Goal: Task Accomplishment & Management: Use online tool/utility

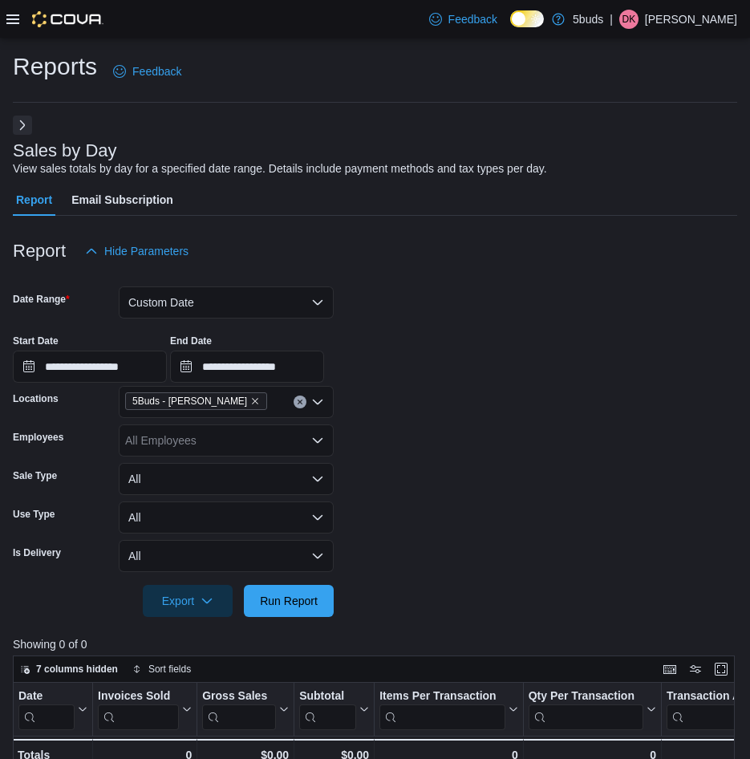
scroll to position [160, 0]
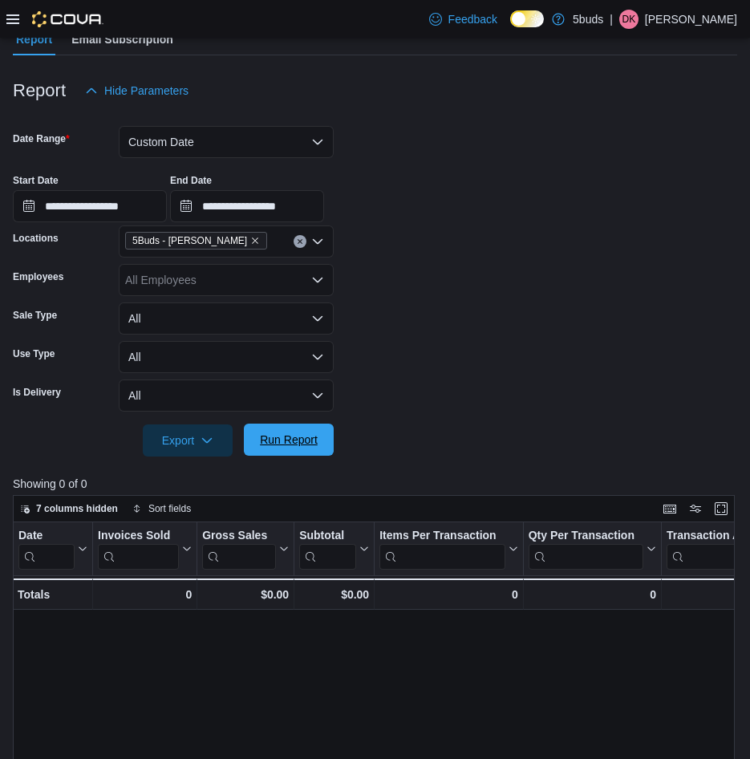
click at [314, 446] on span "Run Report" at bounding box center [289, 440] width 58 height 16
click at [289, 453] on span "Run Report" at bounding box center [288, 440] width 71 height 32
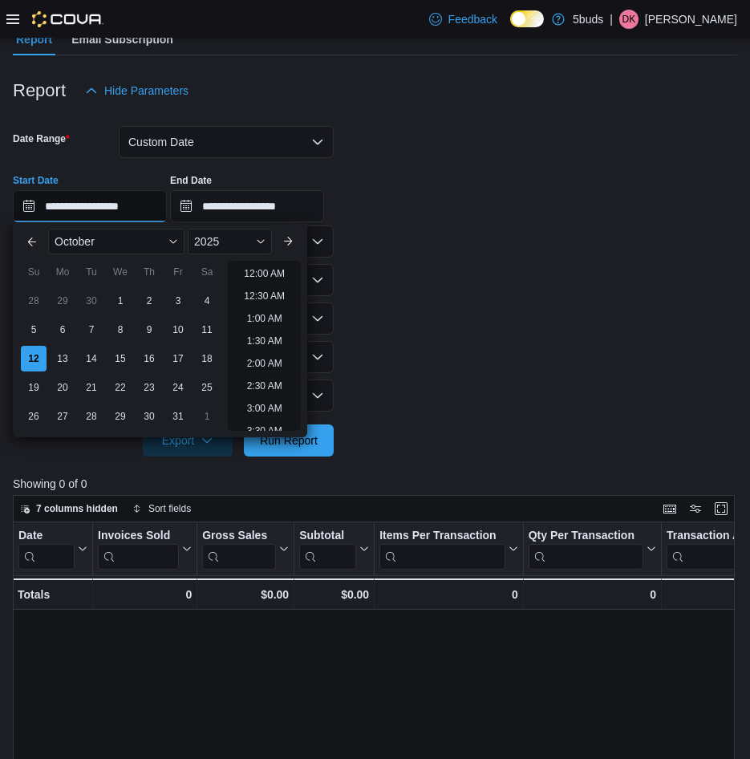
click at [123, 208] on input "**********" at bounding box center [90, 206] width 154 height 32
click at [249, 268] on li "6:00 PM" at bounding box center [264, 268] width 49 height 19
type input "**********"
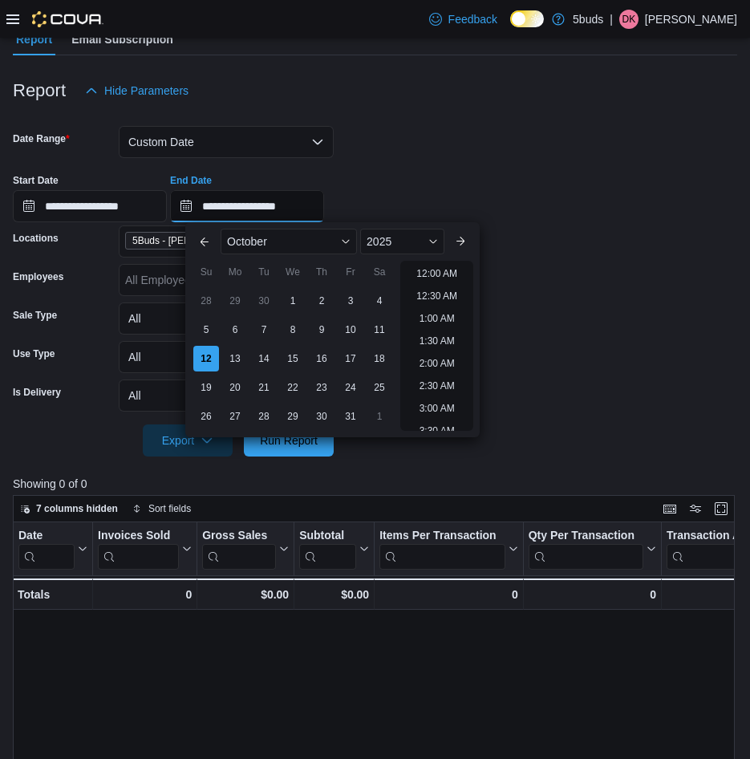
click at [303, 205] on input "**********" at bounding box center [247, 206] width 154 height 32
click at [443, 263] on li "7:00 PM" at bounding box center [436, 268] width 49 height 19
type input "**********"
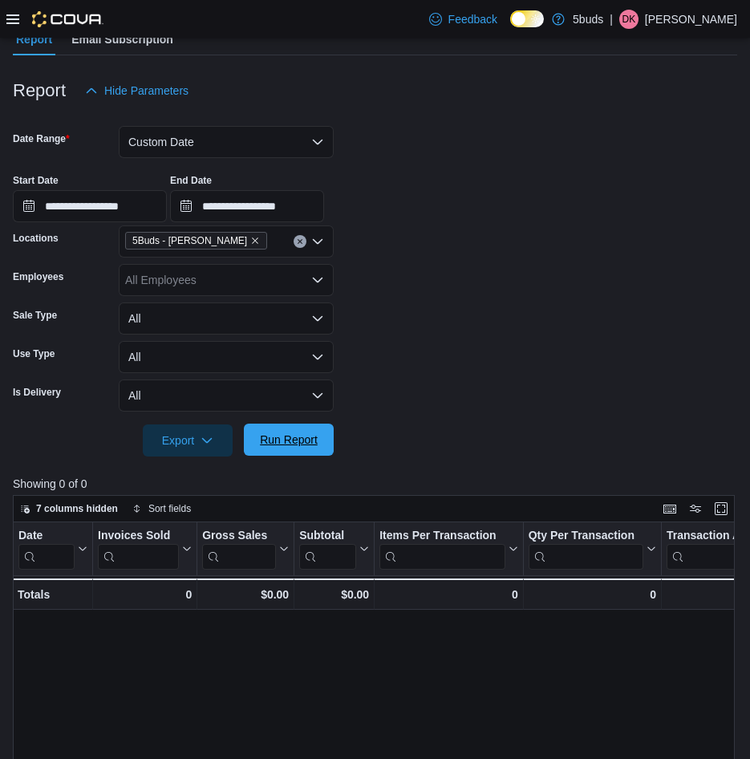
click at [283, 442] on span "Run Report" at bounding box center [289, 440] width 58 height 16
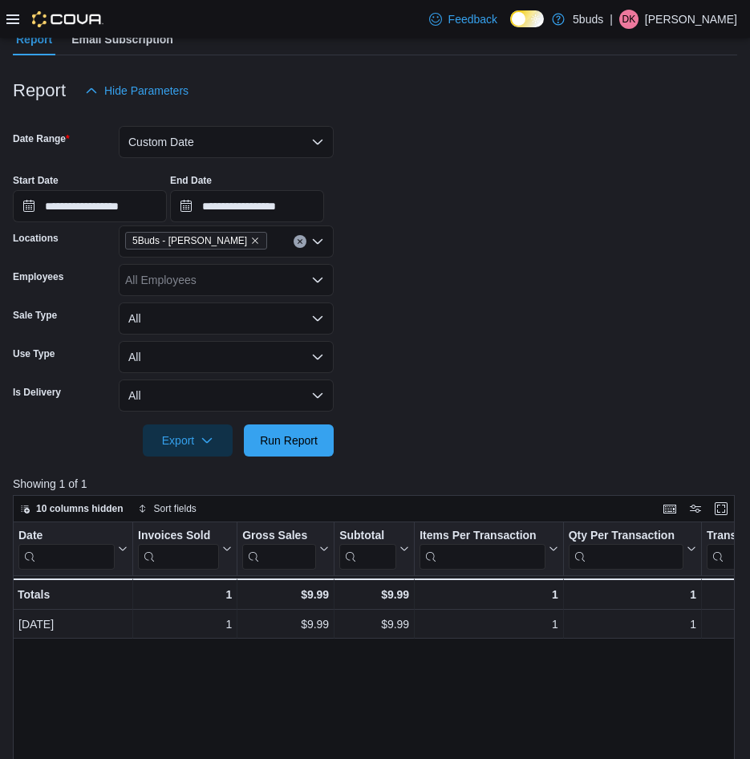
click at [18, 11] on div at bounding box center [54, 19] width 97 height 16
click at [18, 18] on icon at bounding box center [12, 19] width 13 height 10
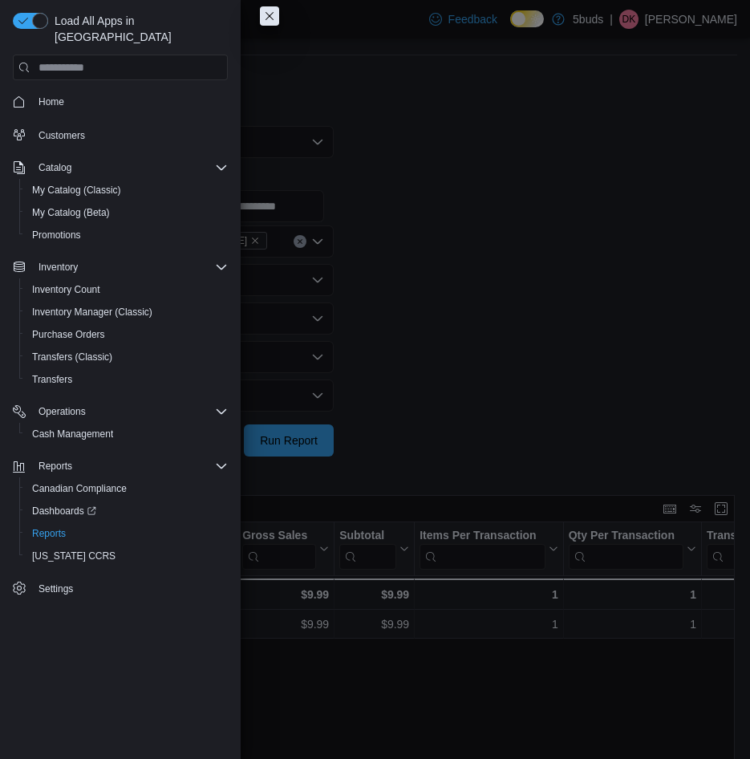
click at [276, 9] on button "Close this dialog" at bounding box center [269, 15] width 19 height 19
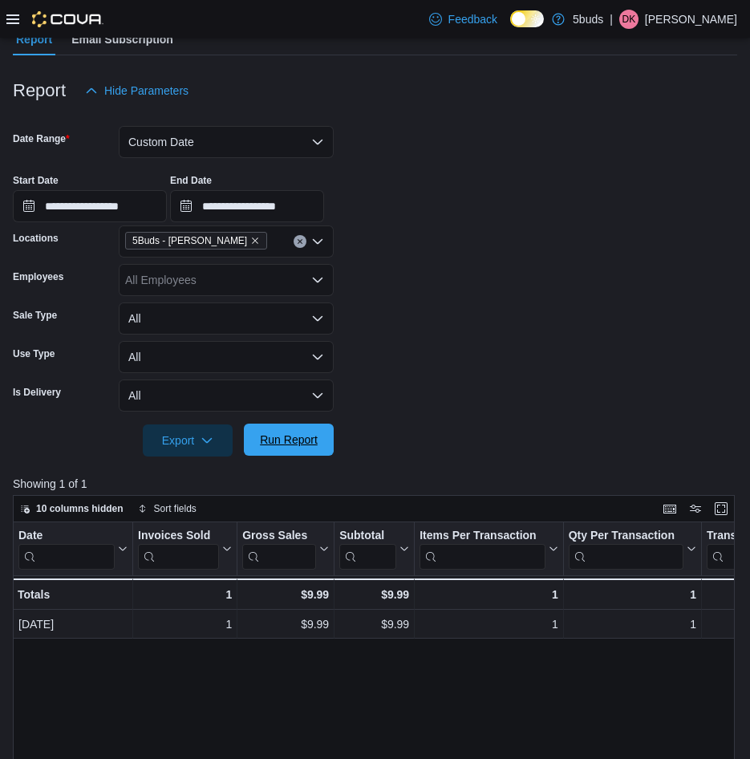
click at [304, 446] on span "Run Report" at bounding box center [289, 440] width 58 height 16
click at [154, 204] on input "**********" at bounding box center [90, 206] width 154 height 32
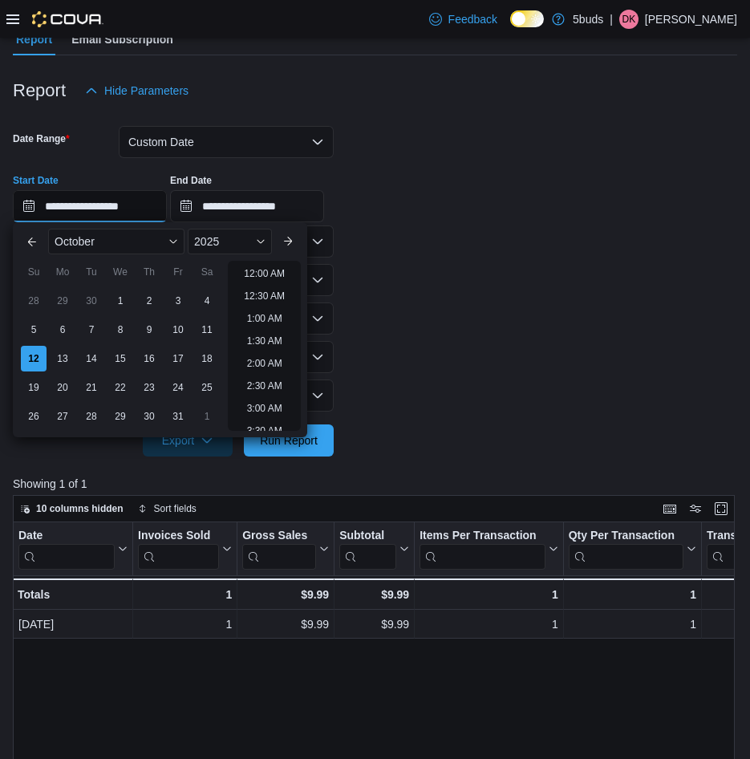
scroll to position [858, 0]
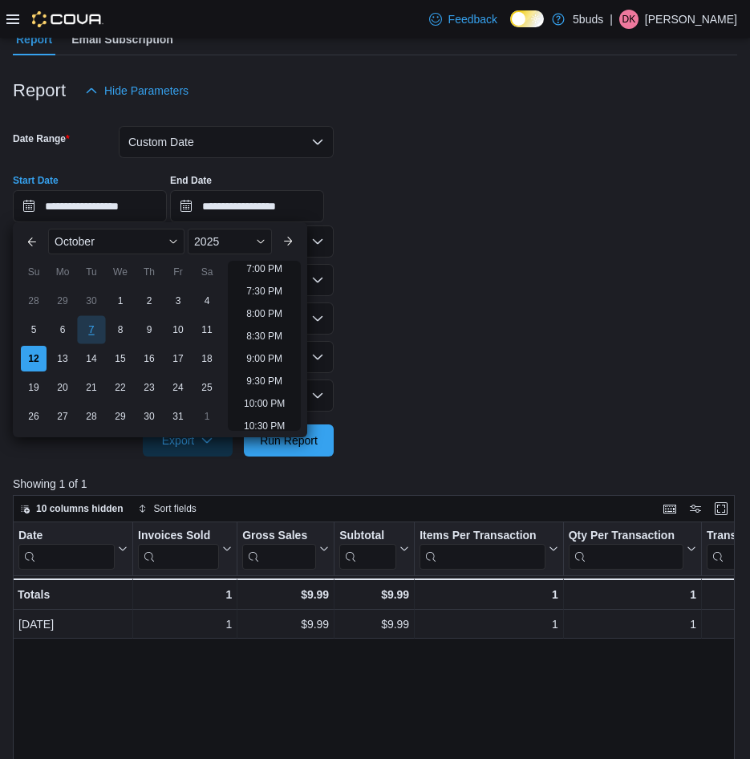
click at [90, 322] on div "7" at bounding box center [91, 330] width 28 height 28
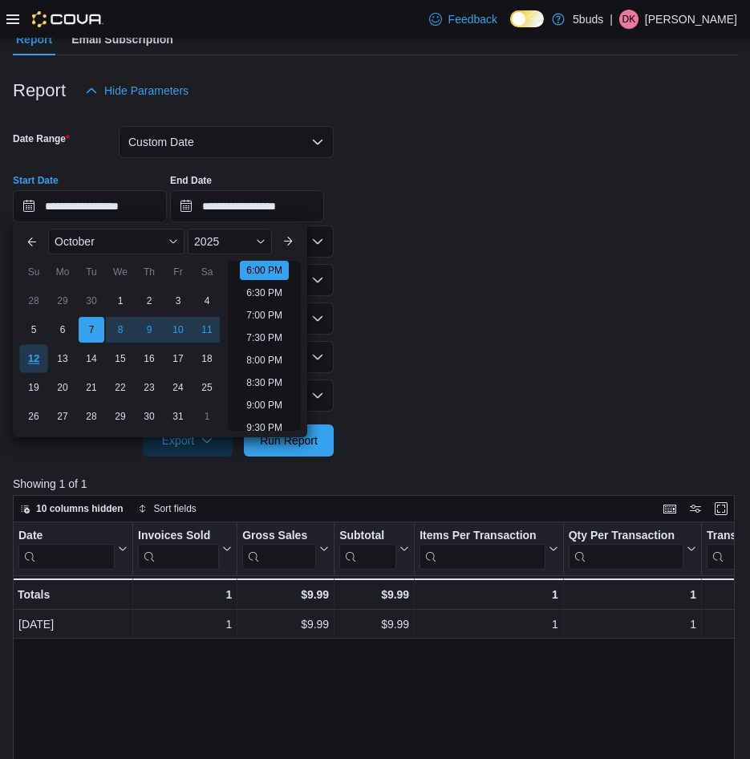
click at [31, 359] on div "12" at bounding box center [33, 359] width 28 height 28
click at [255, 312] on li "7:00 PM" at bounding box center [264, 315] width 49 height 19
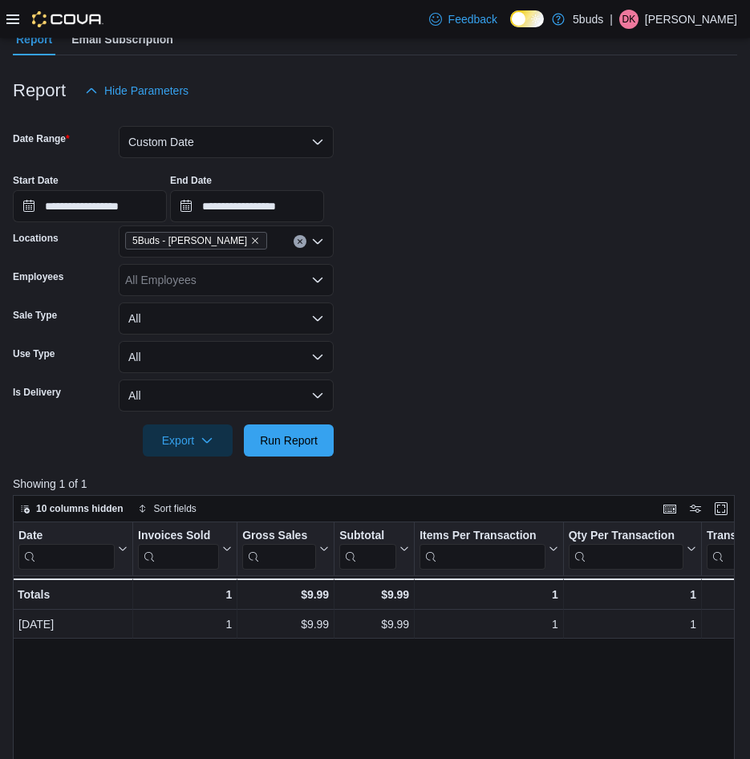
type input "**********"
click at [277, 208] on input "**********" at bounding box center [247, 206] width 154 height 32
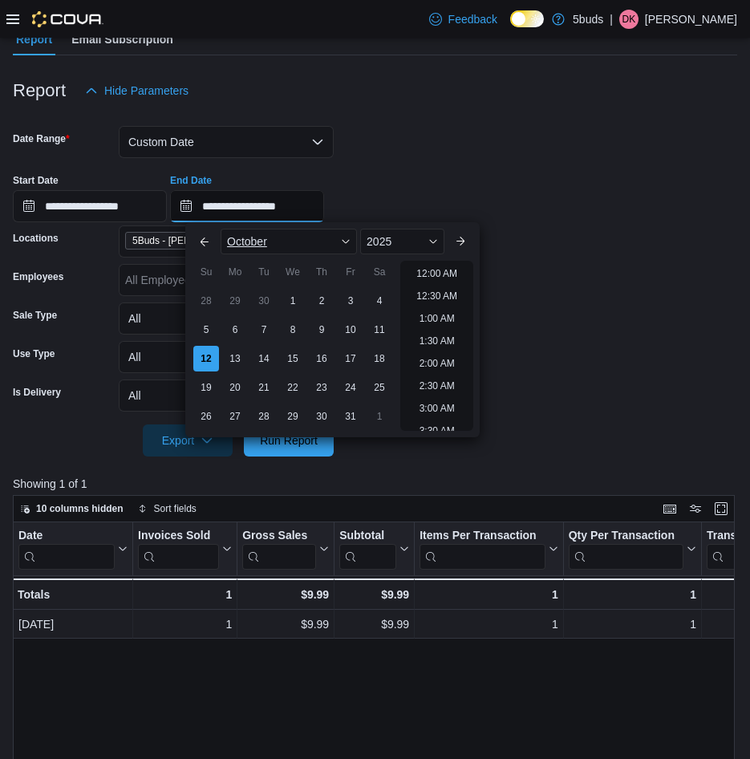
scroll to position [903, 0]
click at [440, 267] on li "8:00 PM" at bounding box center [436, 268] width 49 height 19
type input "**********"
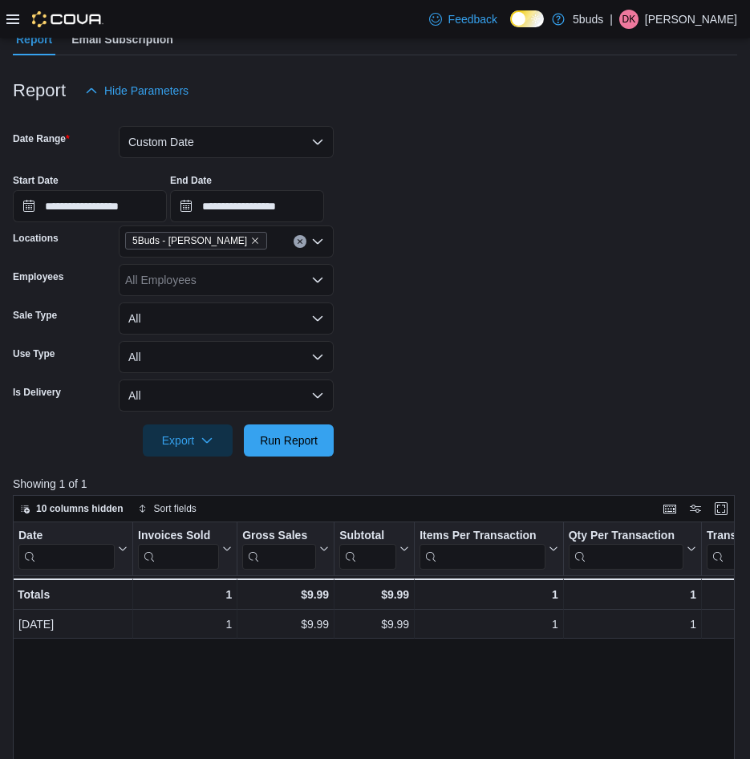
drag, startPoint x: 524, startPoint y: 286, endPoint x: 371, endPoint y: 436, distance: 215.0
click at [523, 289] on form "**********" at bounding box center [375, 282] width 724 height 350
click at [14, 22] on icon at bounding box center [12, 19] width 13 height 13
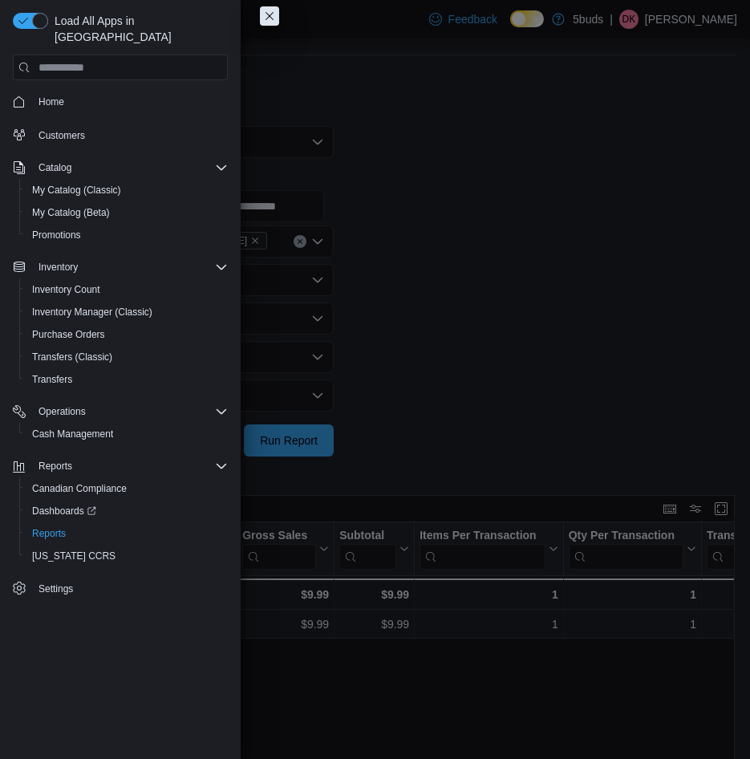
click at [270, 18] on button "Close this dialog" at bounding box center [269, 15] width 19 height 19
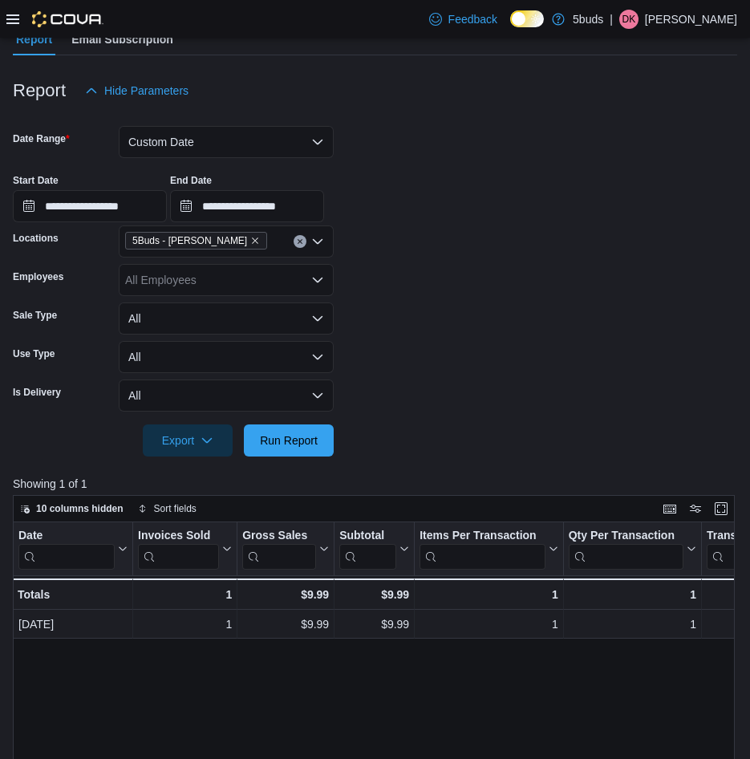
click at [452, 197] on div "**********" at bounding box center [375, 191] width 724 height 61
click at [278, 441] on span "Run Report" at bounding box center [289, 440] width 58 height 16
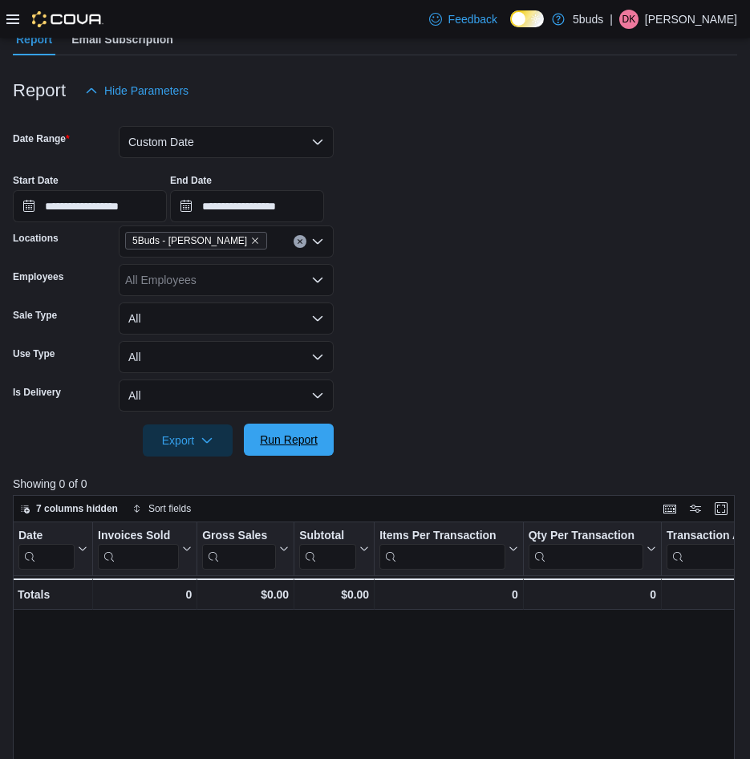
click at [280, 446] on span "Run Report" at bounding box center [289, 440] width 58 height 16
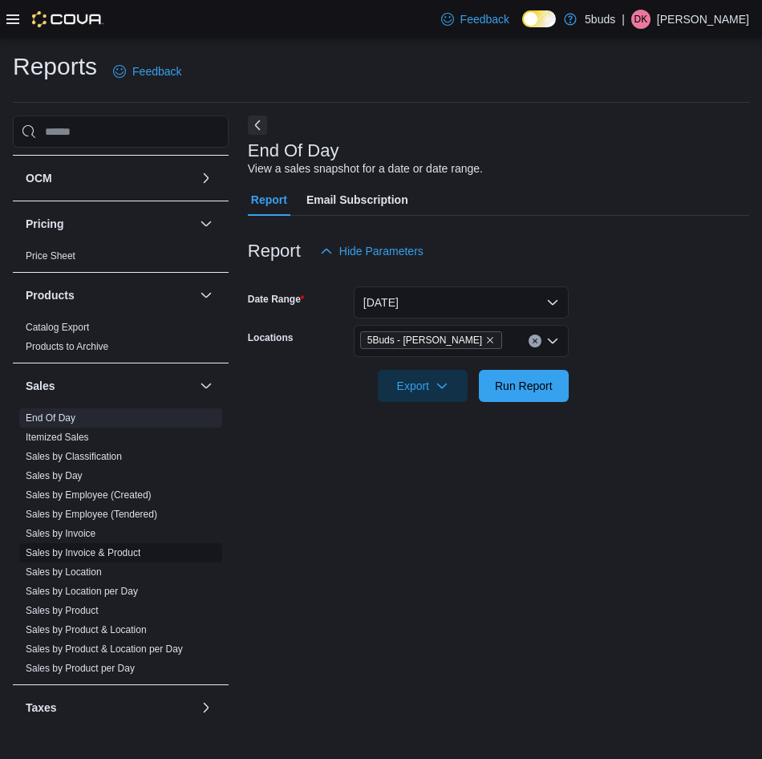
scroll to position [837, 0]
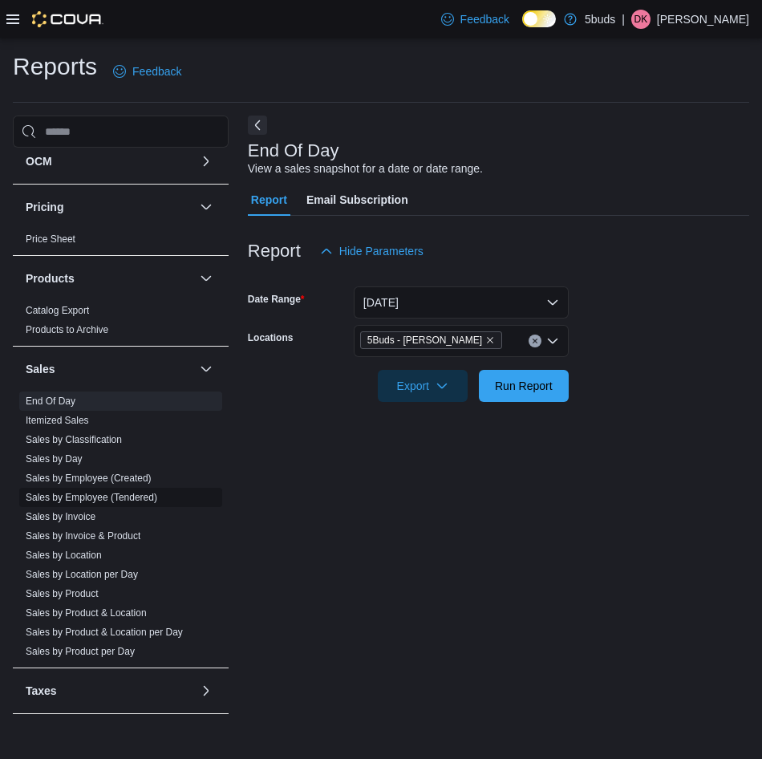
click at [112, 492] on link "Sales by Employee (Tendered)" at bounding box center [92, 497] width 132 height 11
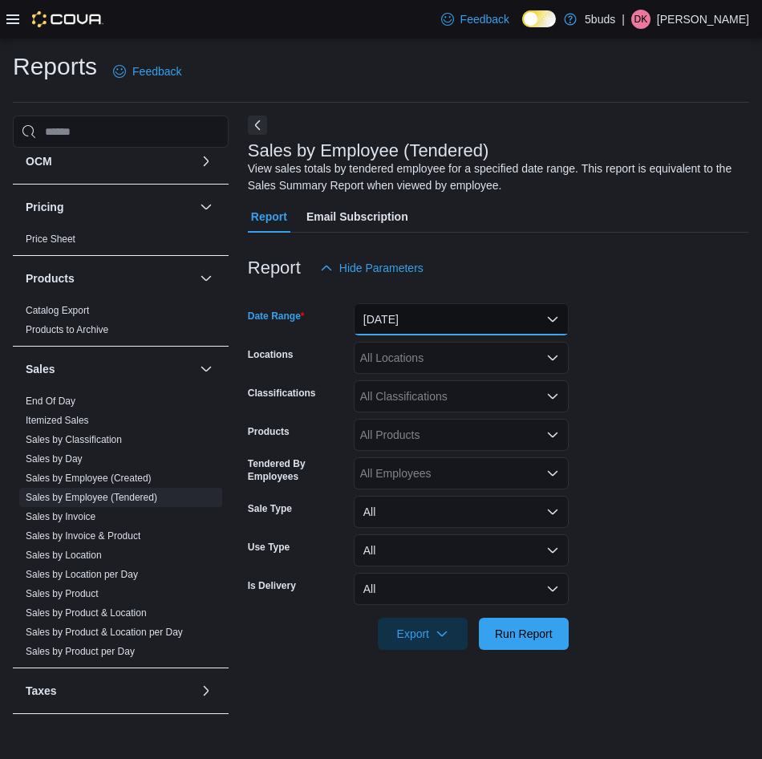
click at [420, 316] on button "Yesterday" at bounding box center [461, 319] width 215 height 32
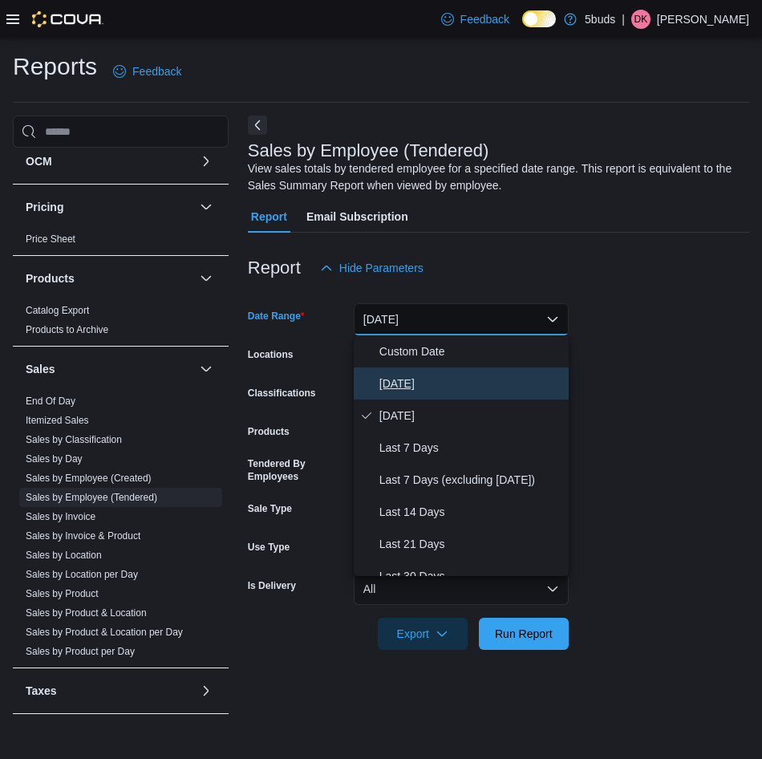
click at [401, 384] on span "Today" at bounding box center [470, 383] width 183 height 19
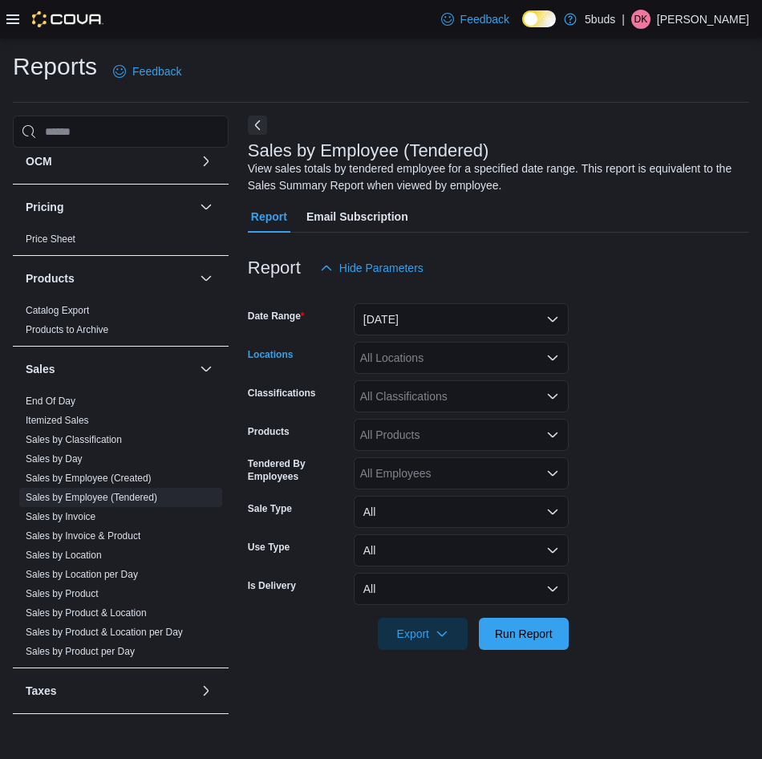
click at [443, 359] on div "All Locations" at bounding box center [461, 358] width 215 height 32
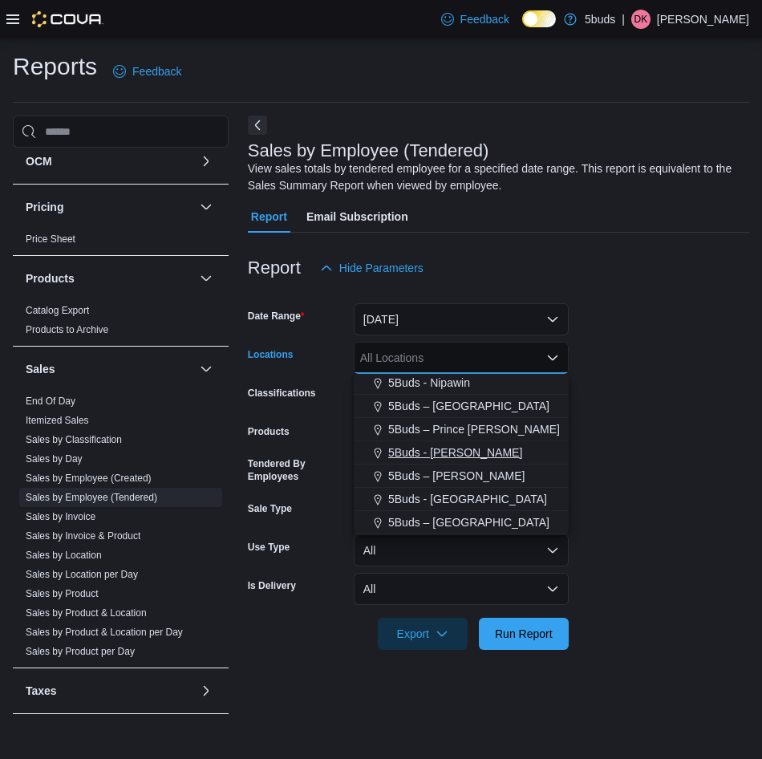
click at [447, 456] on span "5Buds - Regina" at bounding box center [455, 452] width 134 height 16
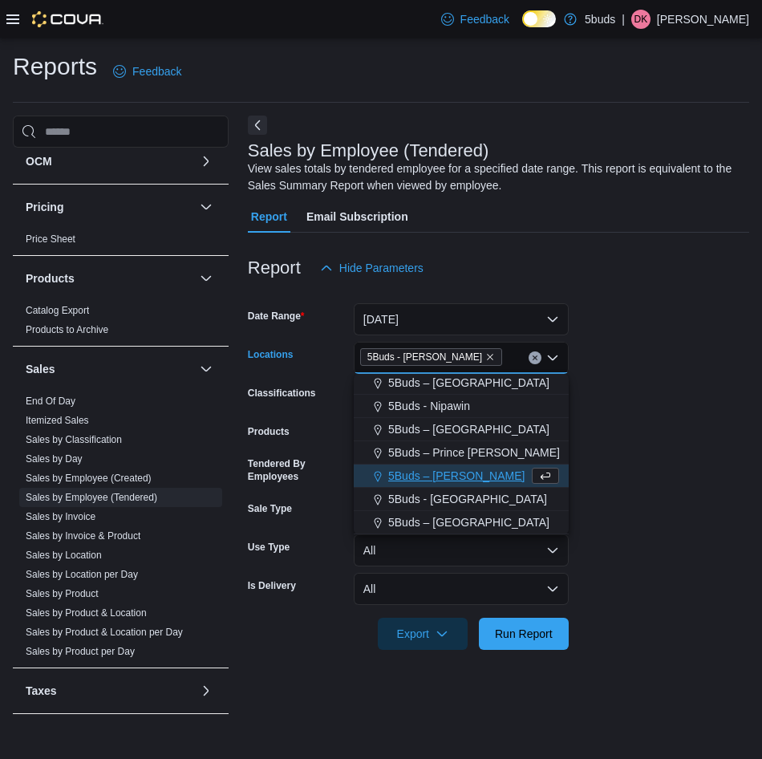
scroll to position [95, 0]
click at [647, 443] on form "Date Range Today Locations 5Buds - Regina Combo box. Selected. 5Buds - Regina. …" at bounding box center [498, 467] width 501 height 366
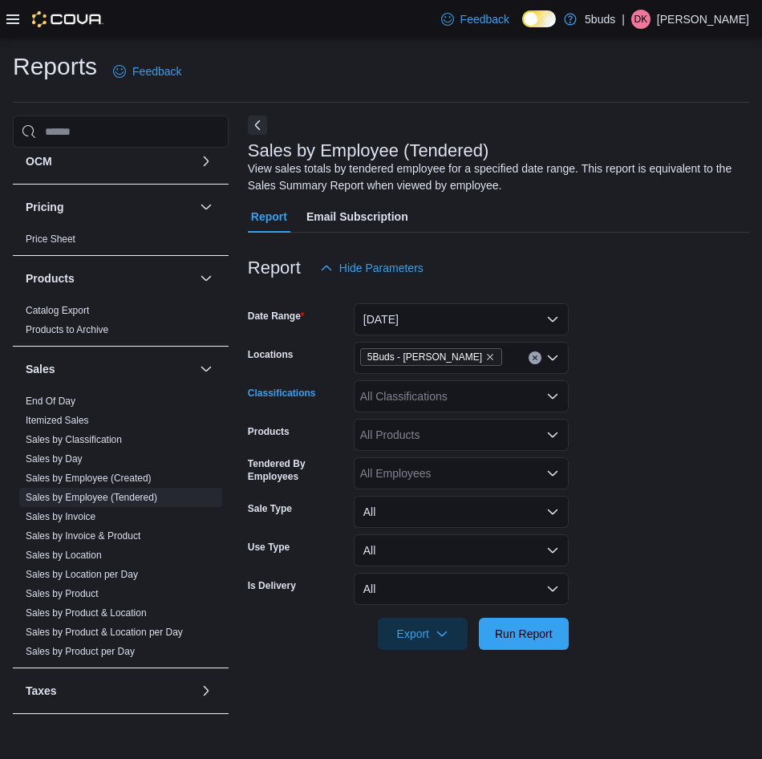
click at [417, 401] on div "All Classifications" at bounding box center [461, 396] width 215 height 32
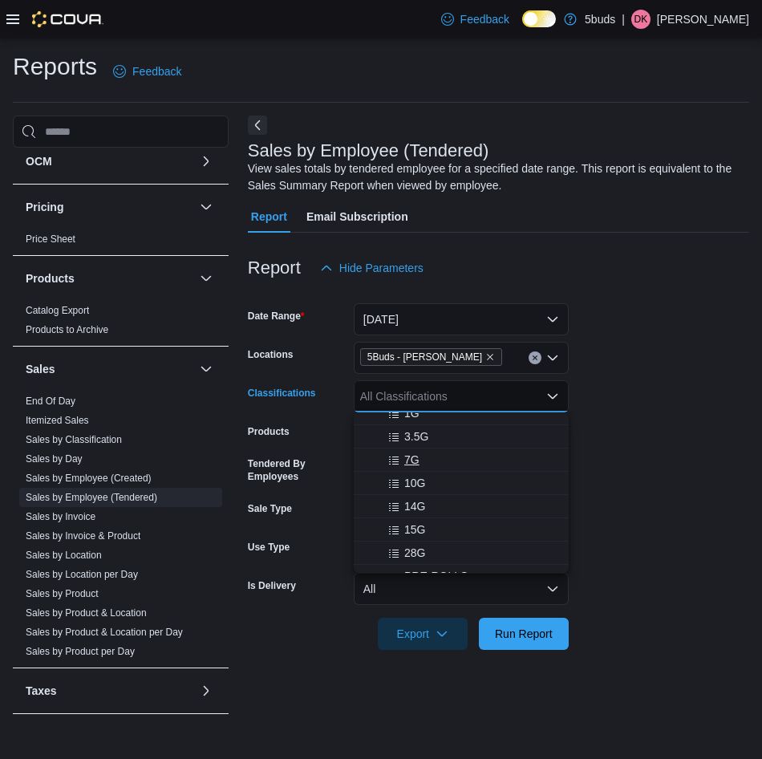
scroll to position [160, 0]
click at [436, 472] on div "28G" at bounding box center [461, 472] width 196 height 16
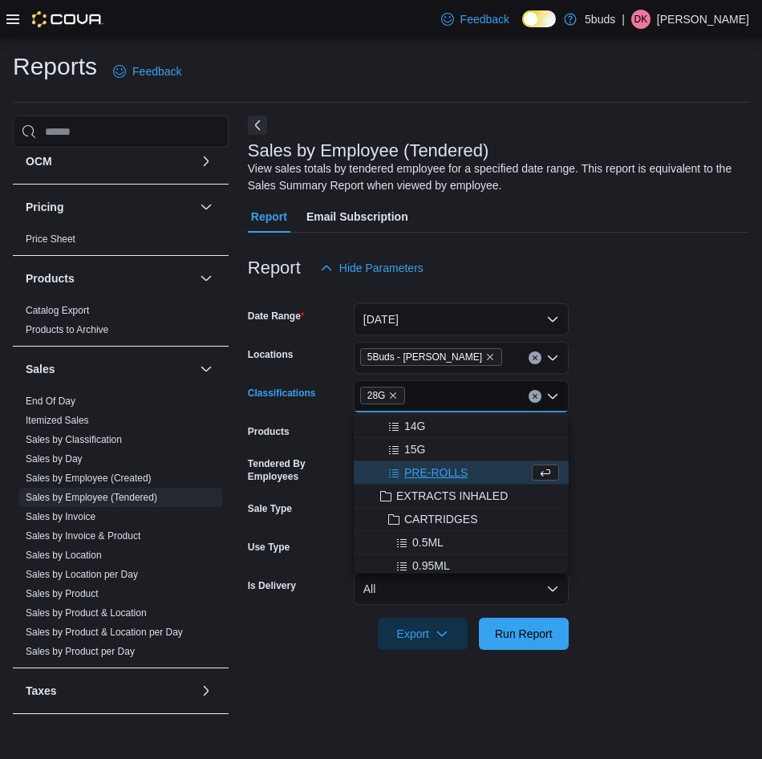
click at [448, 473] on span "PRE-ROLLS" at bounding box center [435, 472] width 63 height 16
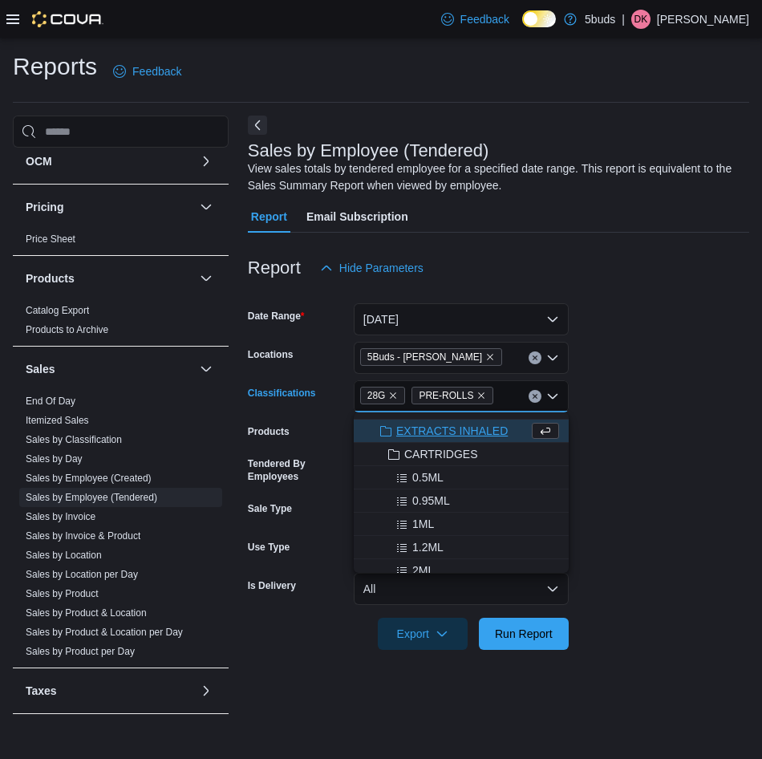
scroll to position [241, 0]
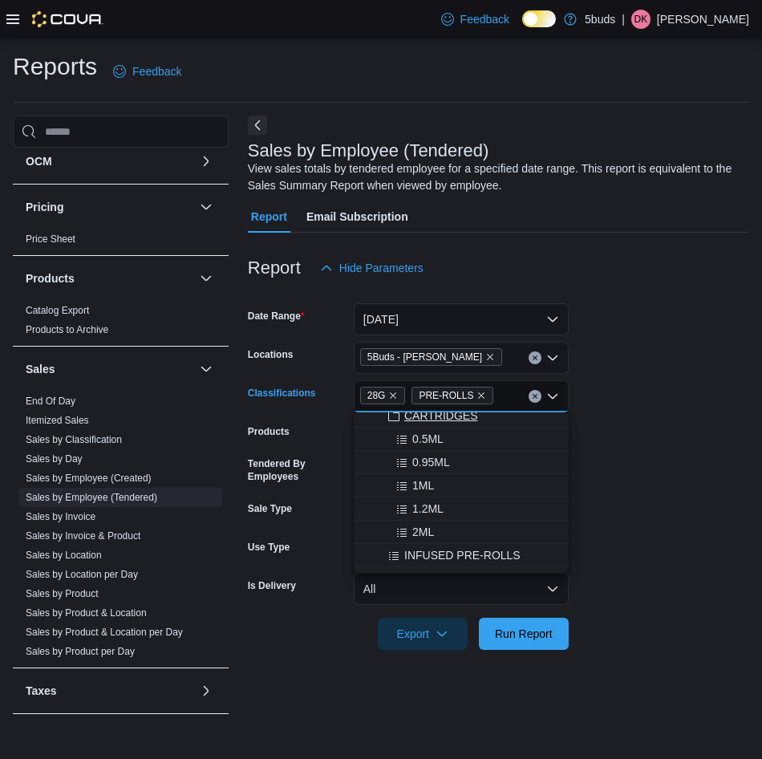
click at [458, 424] on button "CARTRIDGES" at bounding box center [461, 415] width 215 height 23
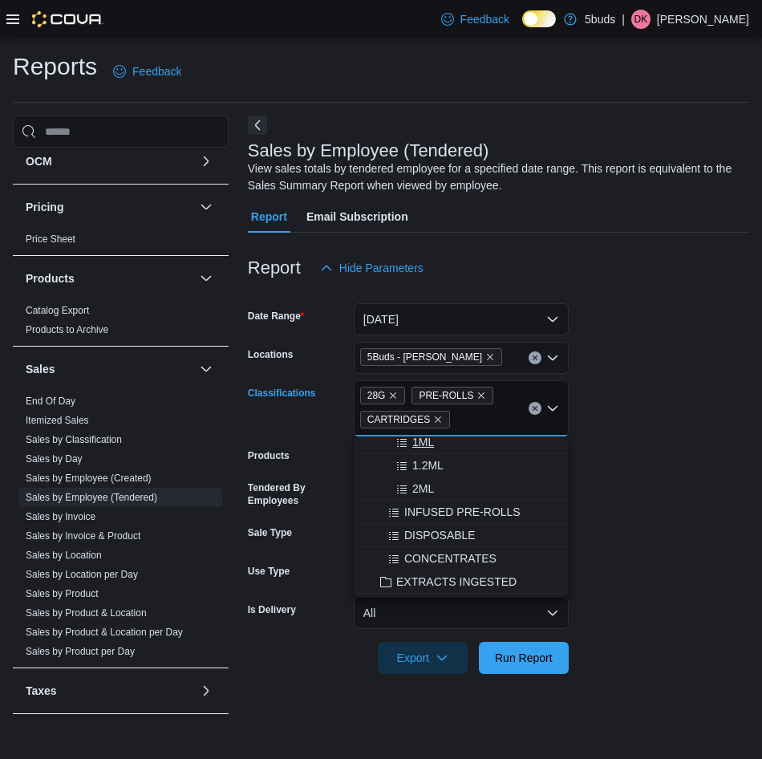
scroll to position [313, 0]
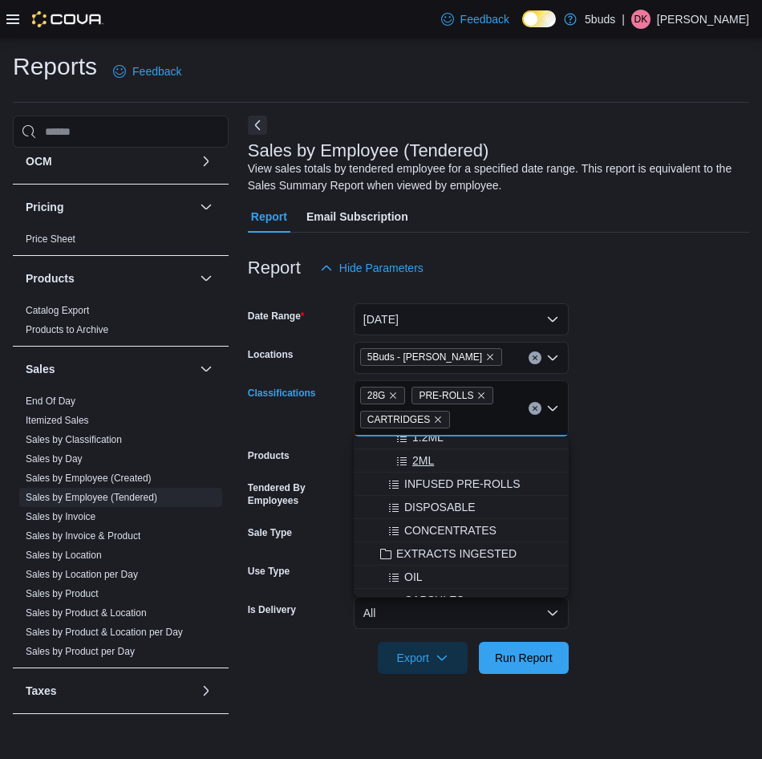
click at [496, 489] on span "INFUSED PRE-ROLLS" at bounding box center [462, 484] width 116 height 16
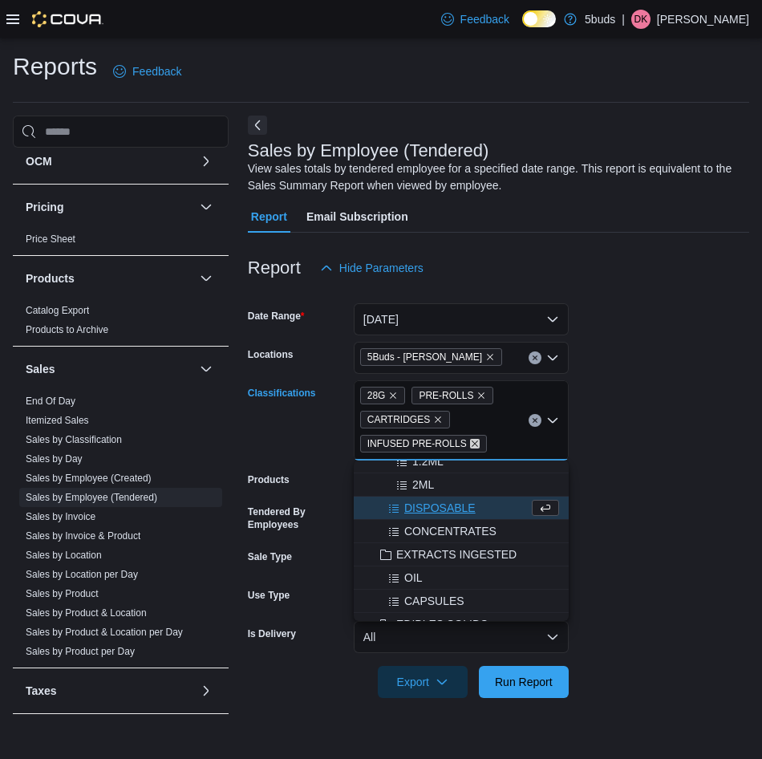
click at [470, 440] on icon "Remove INFUSED PRE-ROLLS from selection in this group" at bounding box center [475, 444] width 10 height 10
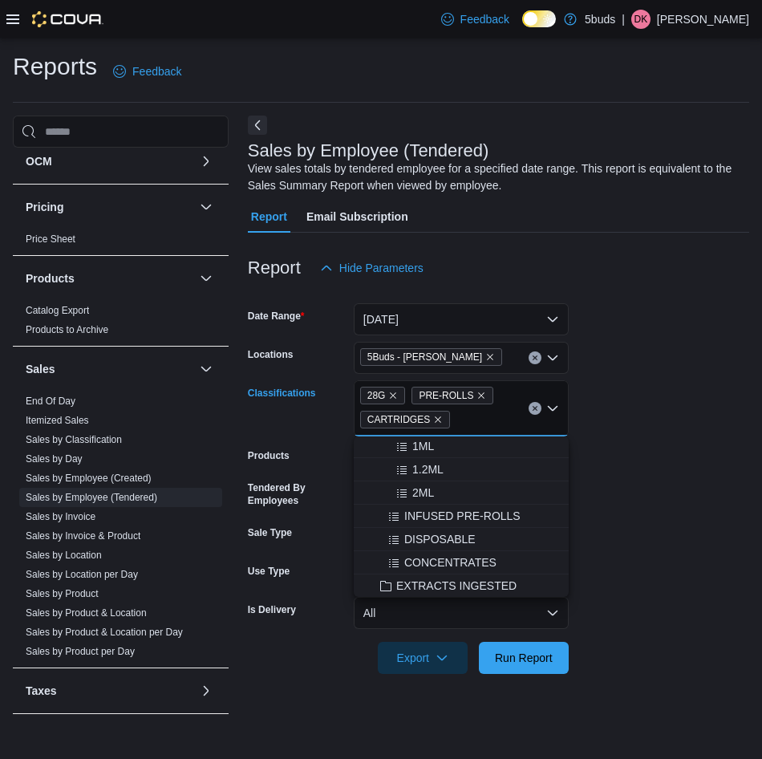
scroll to position [321, 0]
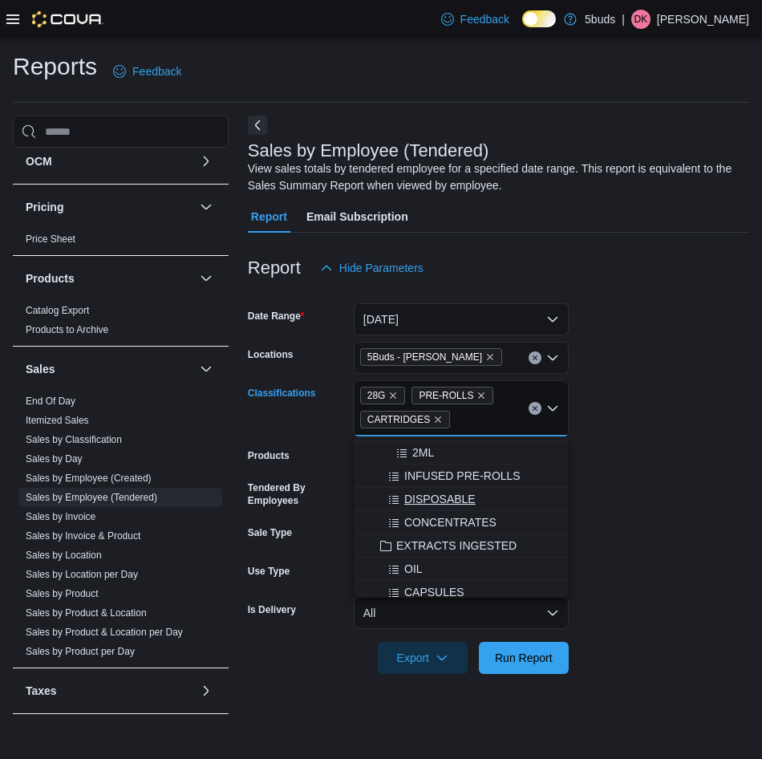
click at [454, 504] on span "DISPOSABLE" at bounding box center [439, 499] width 71 height 16
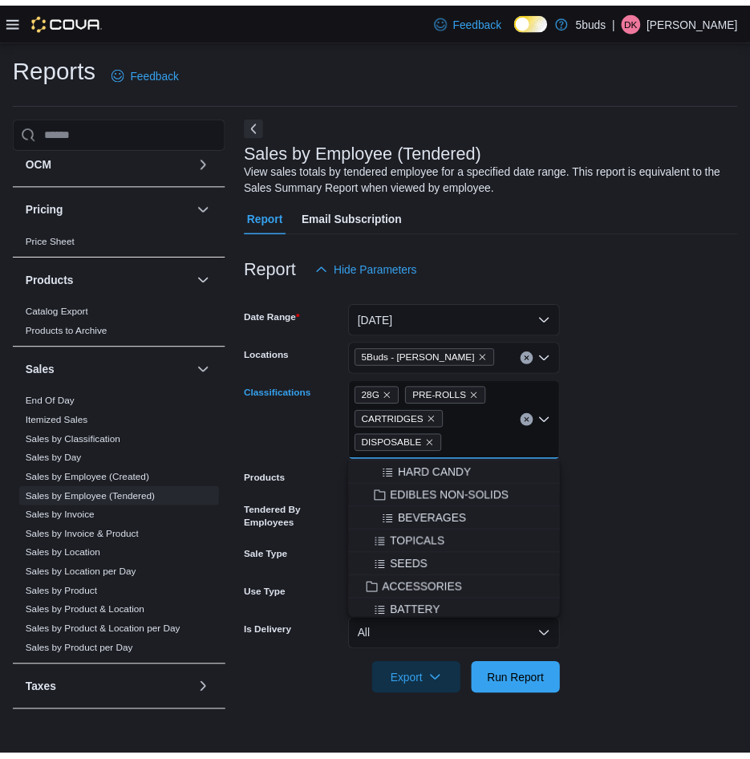
scroll to position [642, 0]
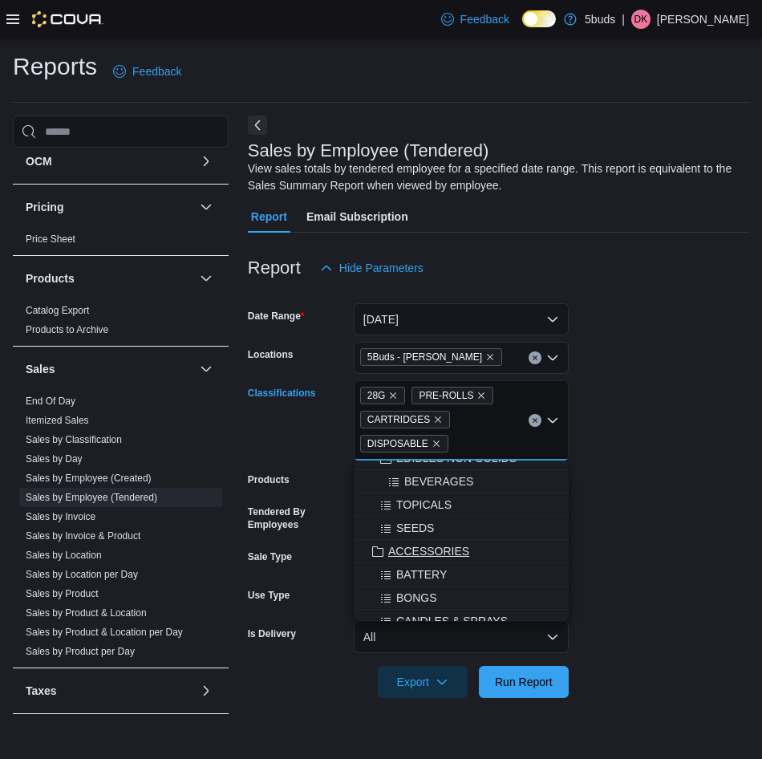
click at [457, 548] on span "ACCESSORIES" at bounding box center [428, 551] width 81 height 16
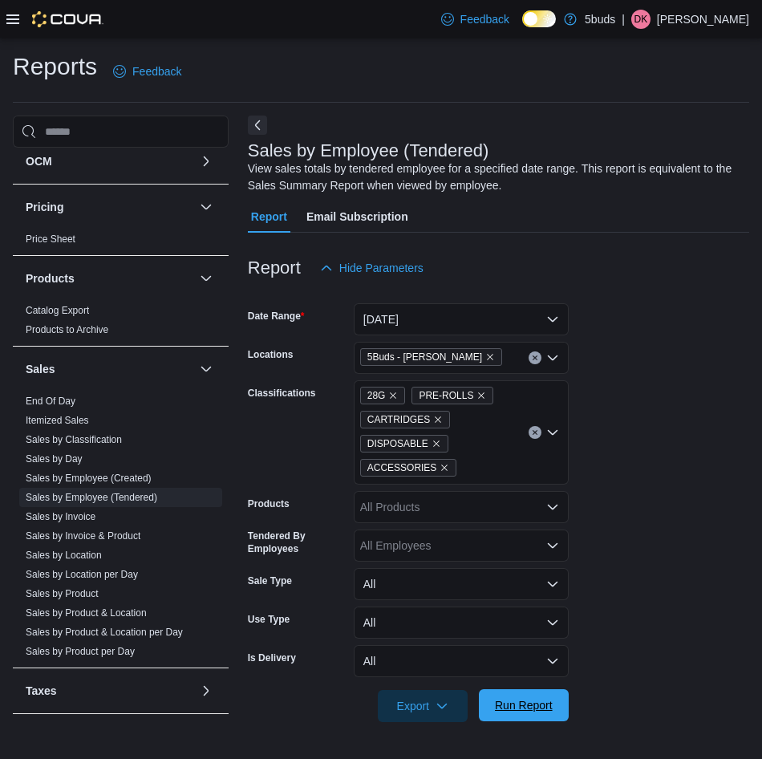
click at [520, 702] on span "Run Report" at bounding box center [524, 705] width 58 height 16
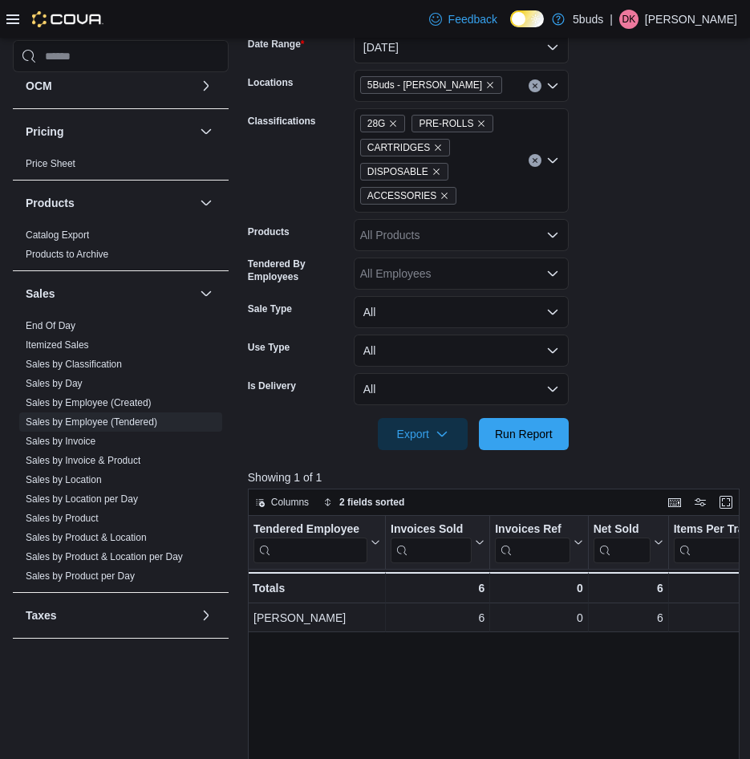
scroll to position [221, 0]
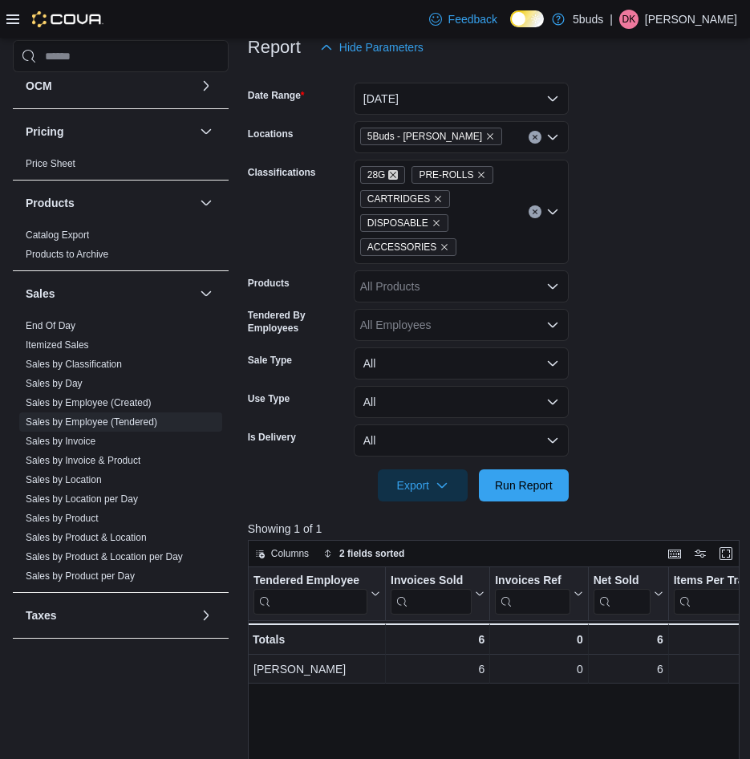
click at [395, 174] on icon "Remove 28G from selection in this group" at bounding box center [393, 175] width 10 height 10
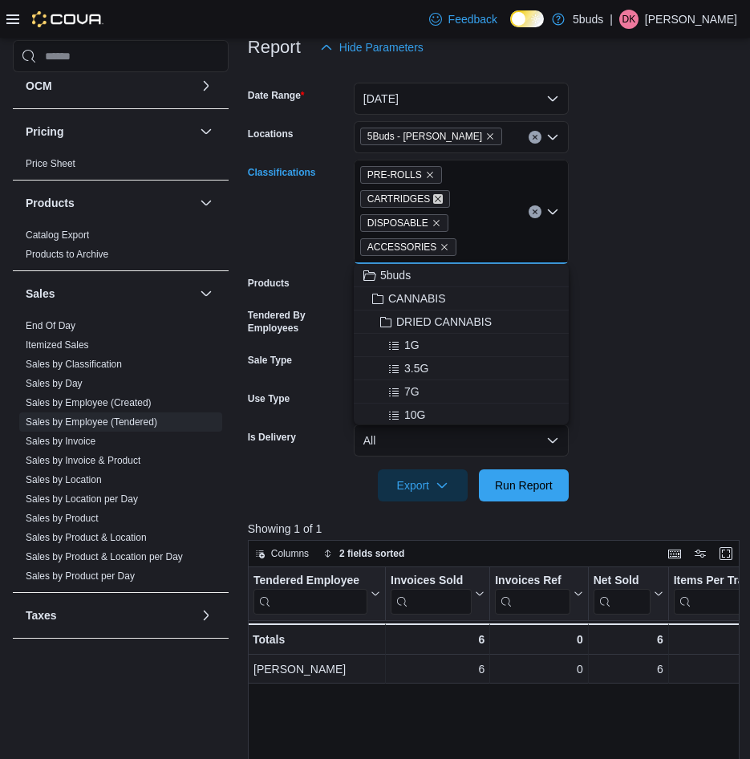
click at [433, 199] on icon "Remove CARTRIDGES from selection in this group" at bounding box center [438, 199] width 10 height 10
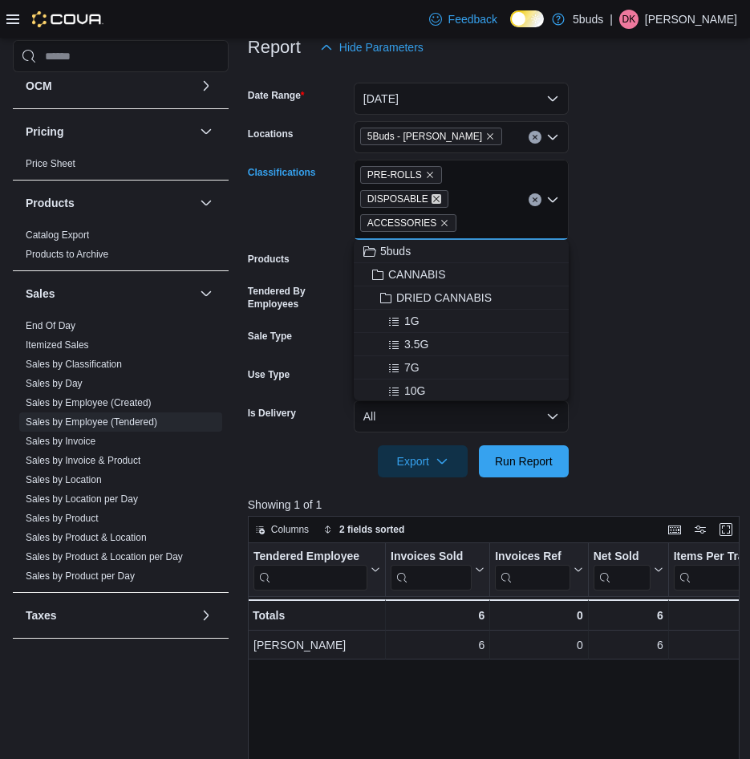
click at [433, 200] on icon "Remove DISPOSABLE from selection in this group" at bounding box center [436, 200] width 6 height 6
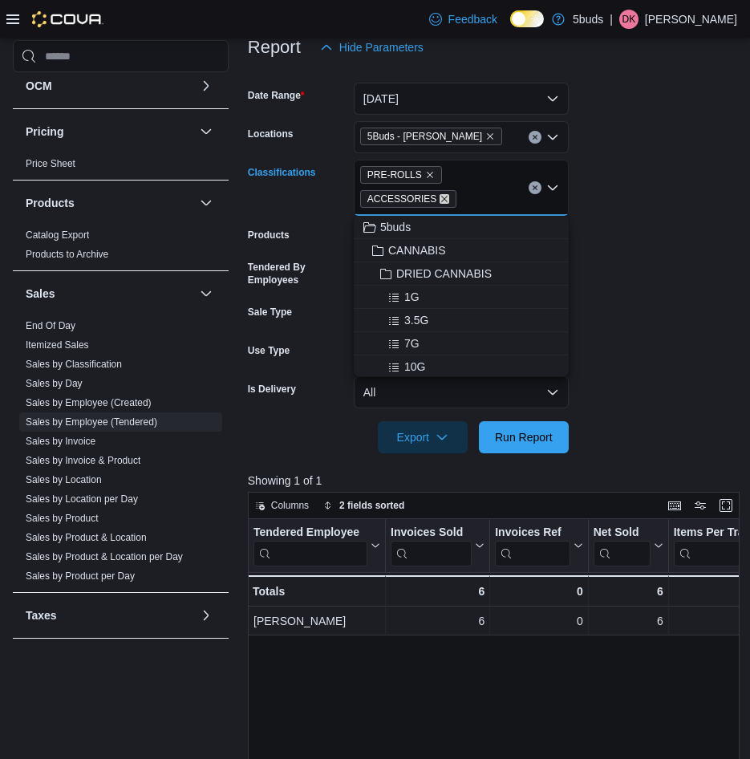
click at [440, 197] on icon "Remove ACCESSORIES from selection in this group" at bounding box center [445, 199] width 10 height 10
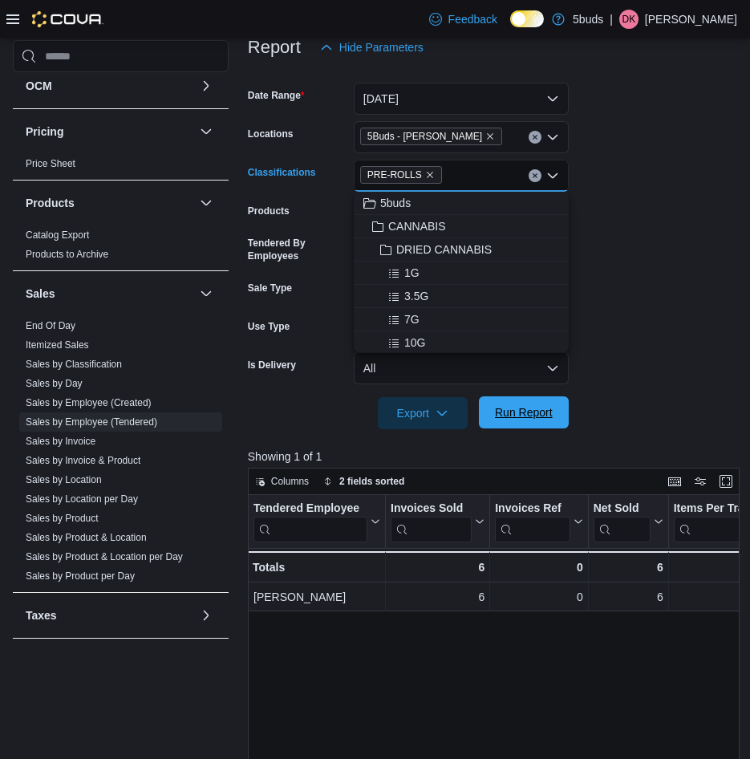
click at [502, 420] on span "Run Report" at bounding box center [524, 412] width 58 height 16
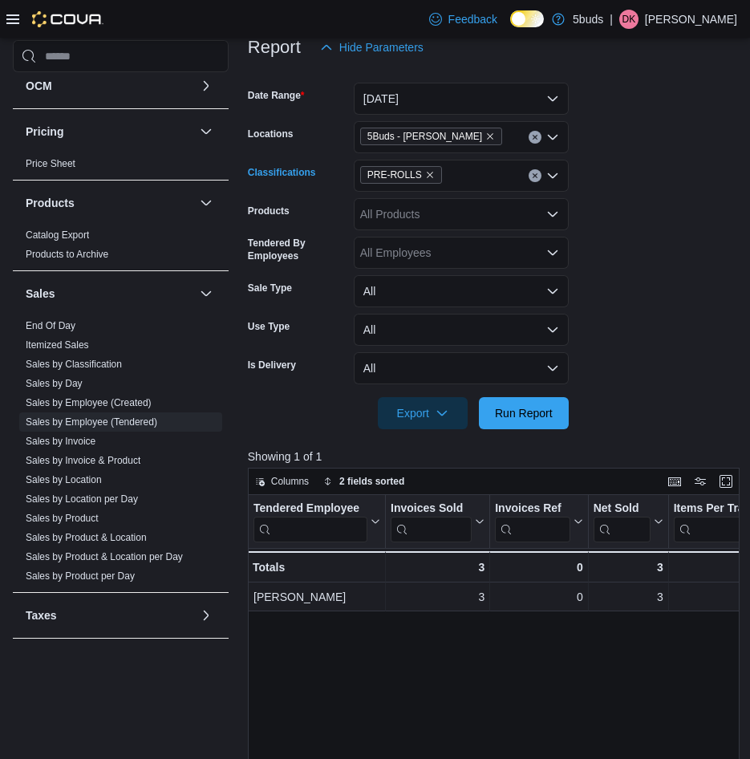
click at [448, 172] on div "PRE-ROLLS" at bounding box center [461, 176] width 215 height 32
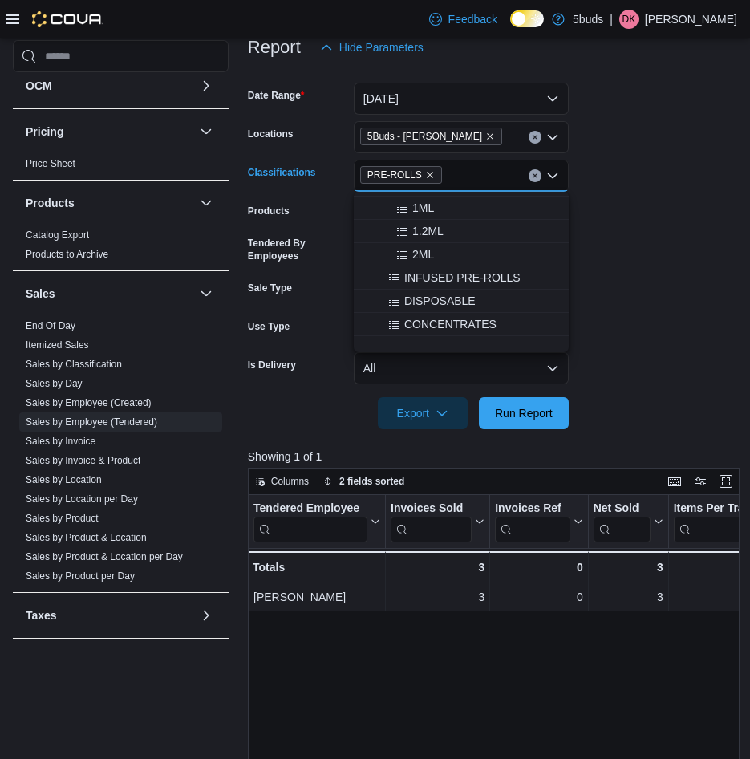
scroll to position [241, 0]
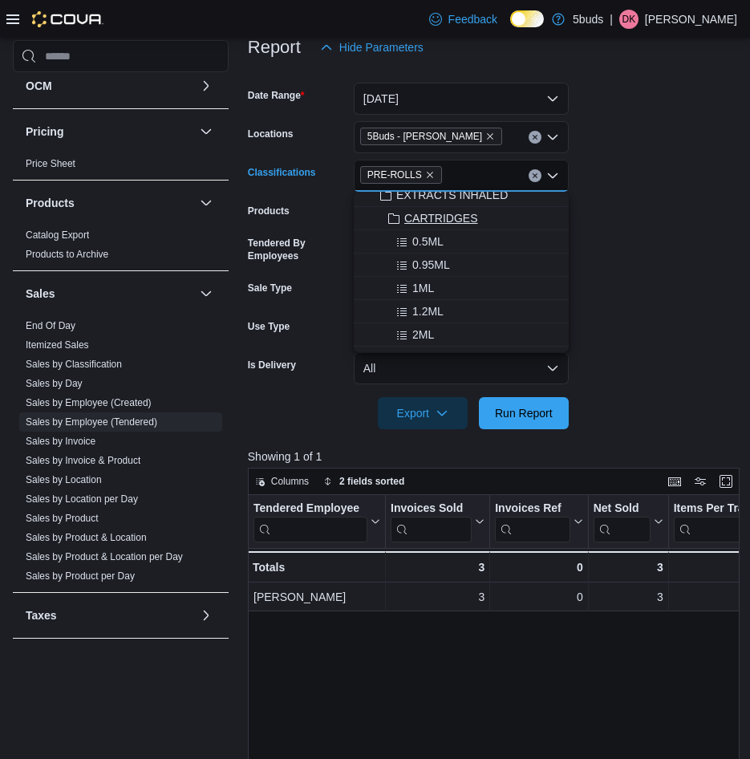
click at [444, 214] on span "CARTRIDGES" at bounding box center [441, 218] width 74 height 16
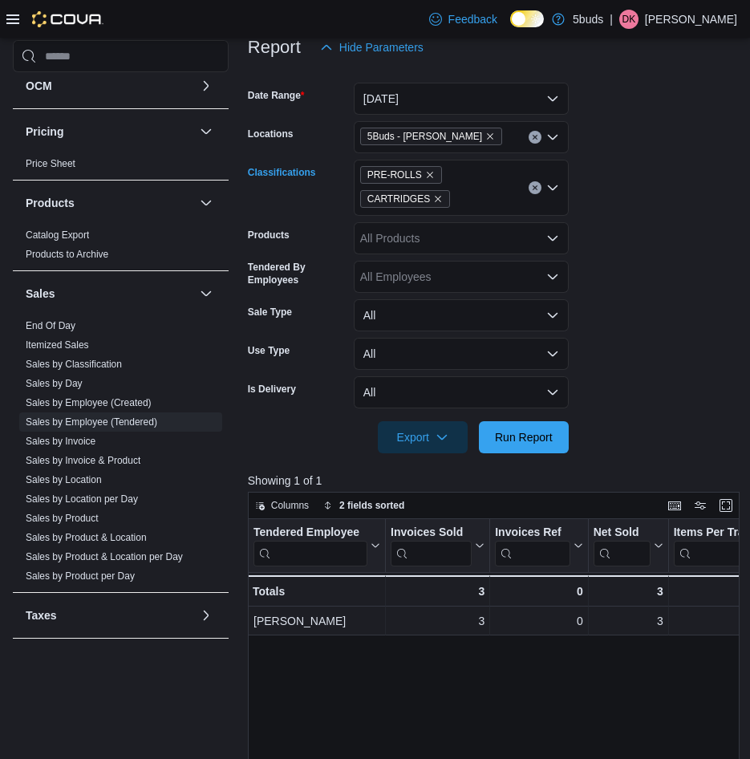
scroll to position [140, 0]
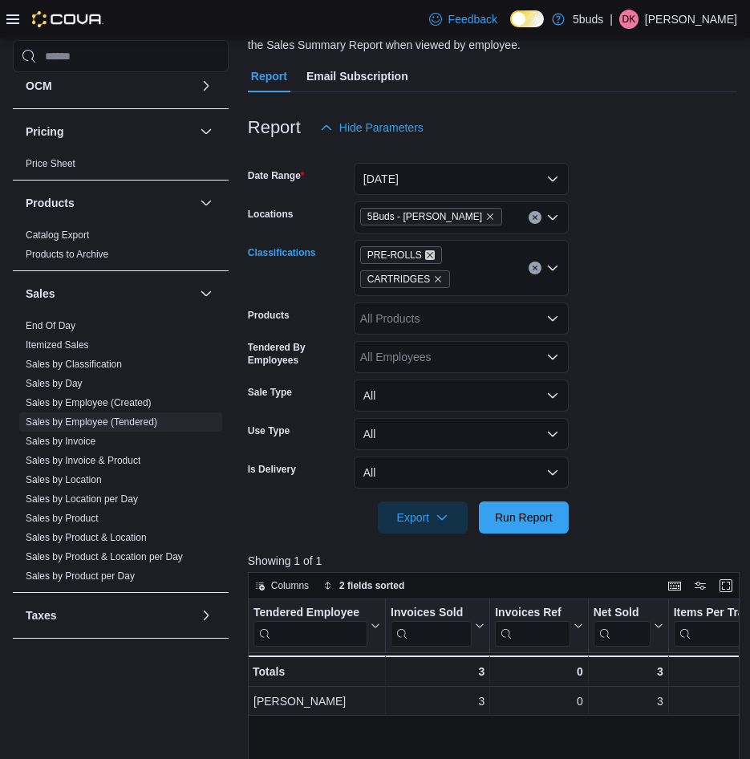
click at [425, 253] on icon "Remove PRE-ROLLS from selection in this group" at bounding box center [430, 255] width 10 height 10
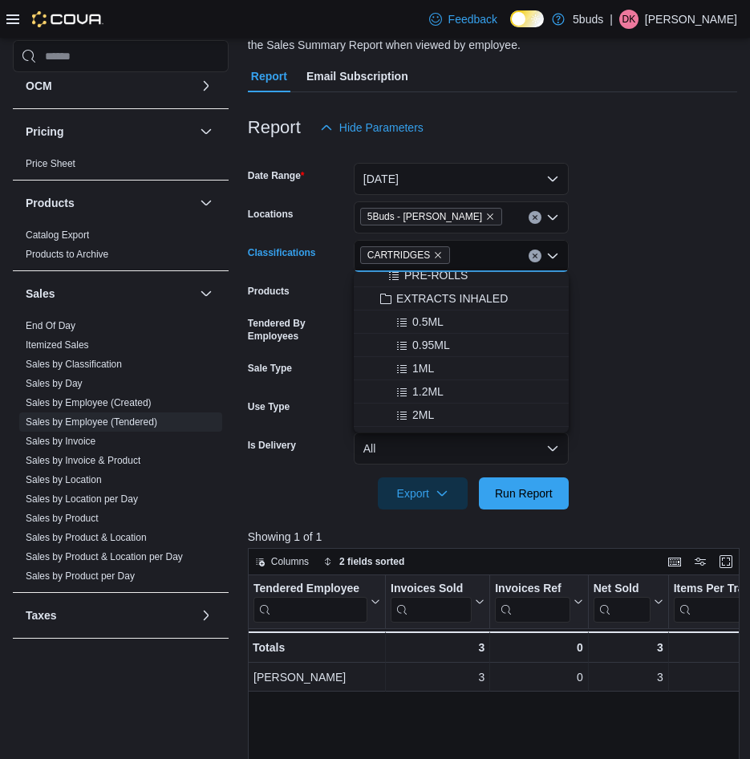
scroll to position [321, 0]
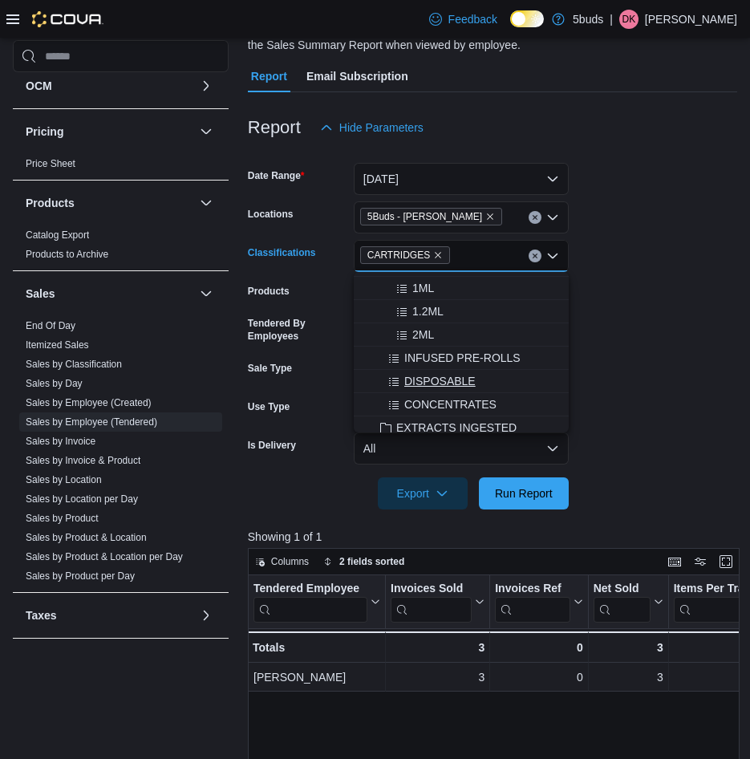
click at [463, 376] on span "DISPOSABLE" at bounding box center [439, 381] width 71 height 16
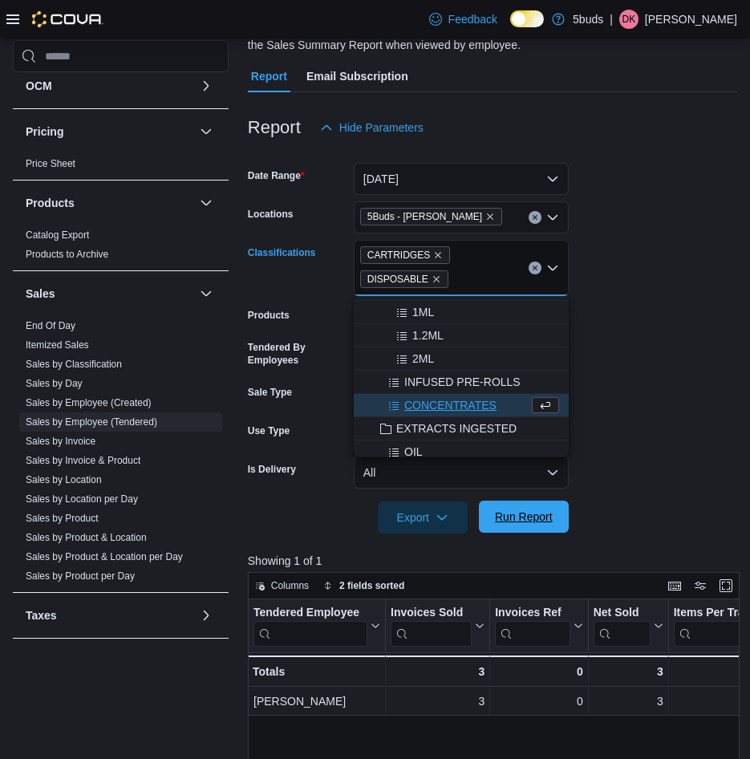
click at [537, 521] on span "Run Report" at bounding box center [524, 517] width 58 height 16
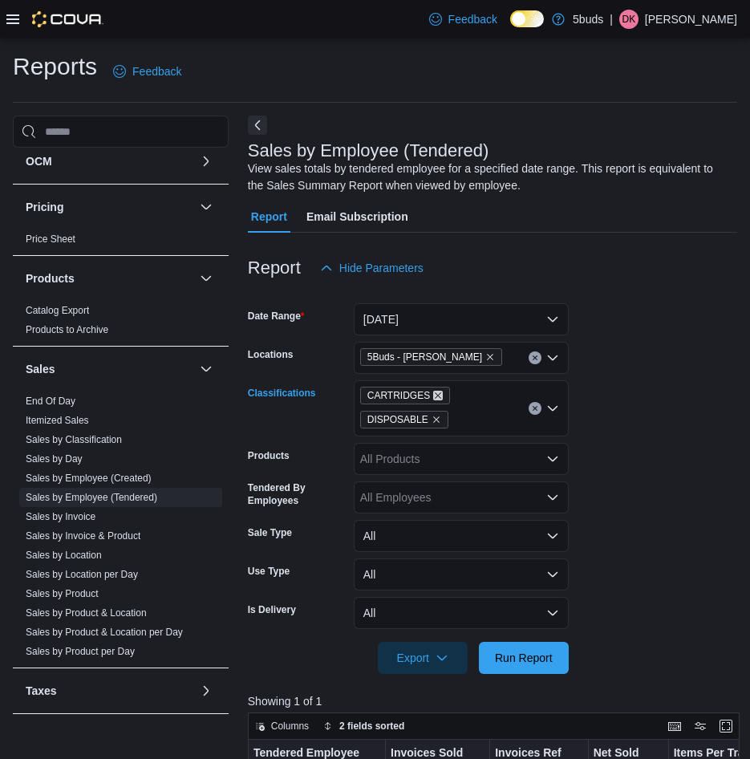
click at [433, 394] on icon "Remove CARTRIDGES from selection in this group" at bounding box center [438, 396] width 10 height 10
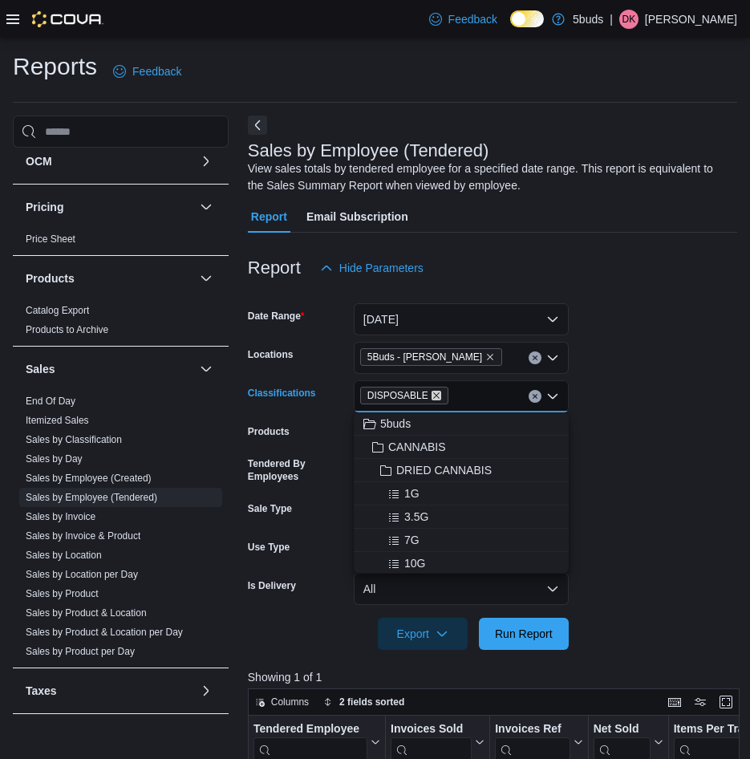
click at [432, 394] on icon "Remove DISPOSABLE from selection in this group" at bounding box center [437, 396] width 10 height 10
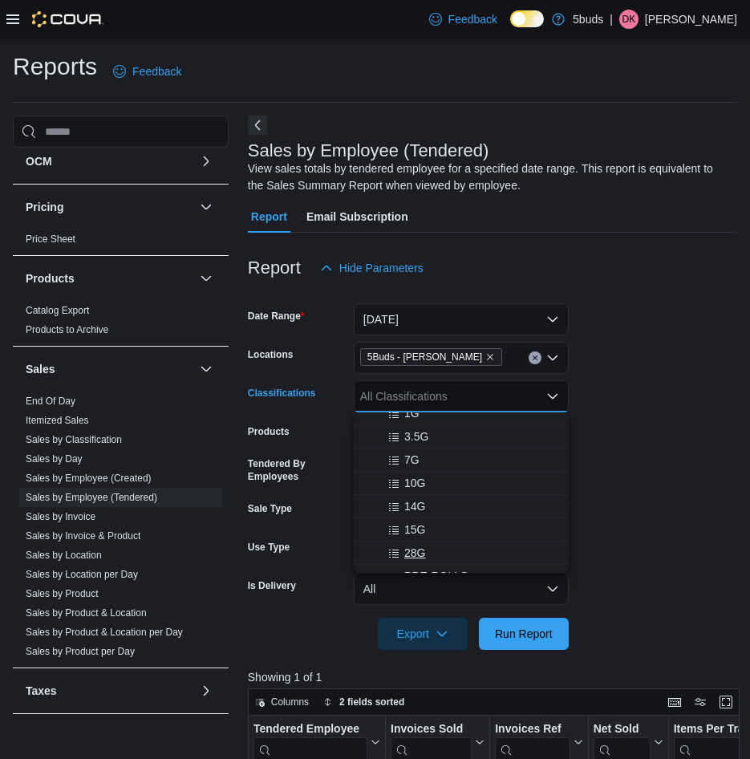
click at [417, 550] on span "28G" at bounding box center [414, 553] width 21 height 16
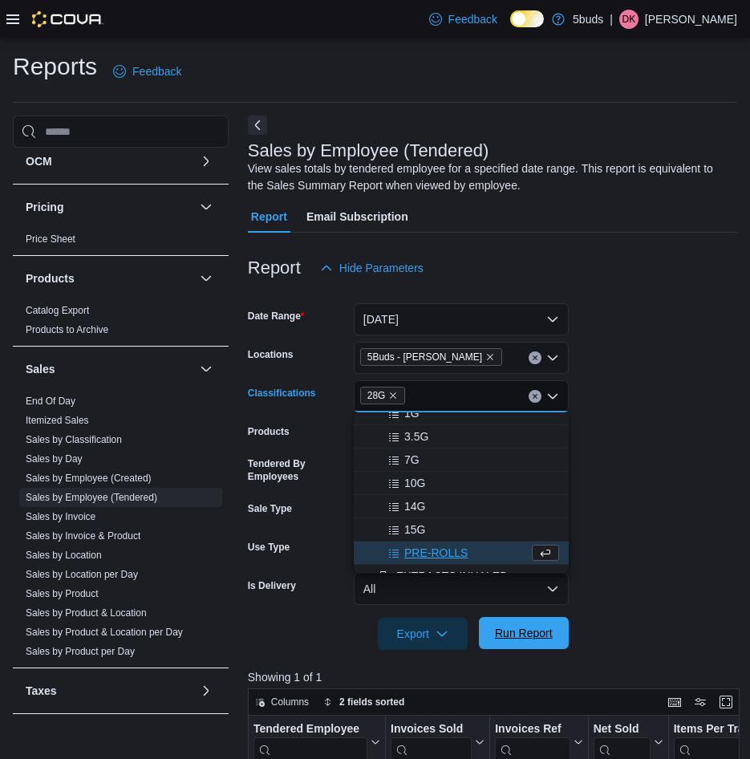
click at [505, 633] on span "Run Report" at bounding box center [524, 633] width 58 height 16
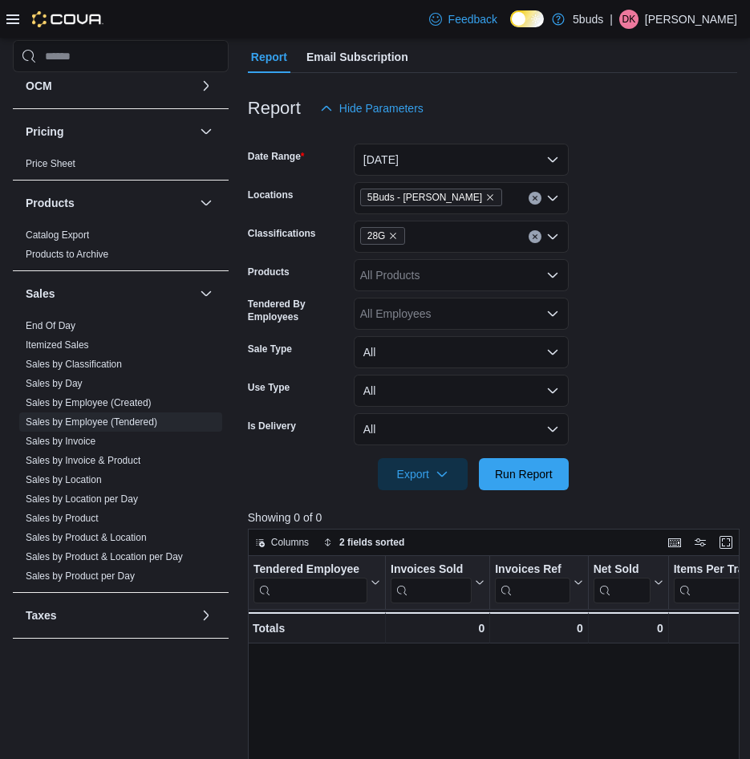
scroll to position [160, 0]
click at [393, 234] on icon "Remove 28G from selection in this group" at bounding box center [393, 235] width 10 height 10
click at [630, 201] on form "Date Range Today Locations 5Buds - Regina Classifications All Classifications P…" at bounding box center [492, 307] width 489 height 366
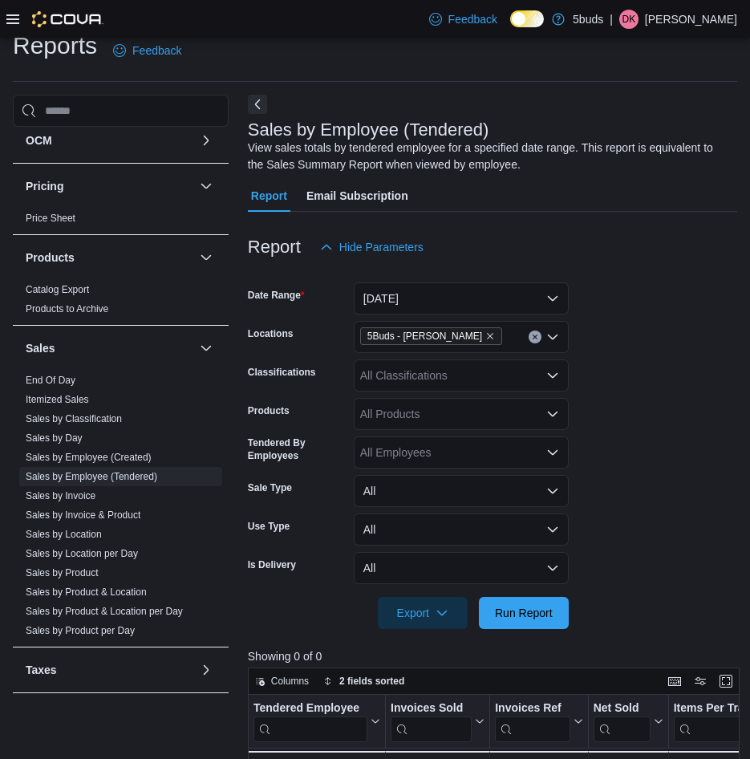
scroll to position [0, 0]
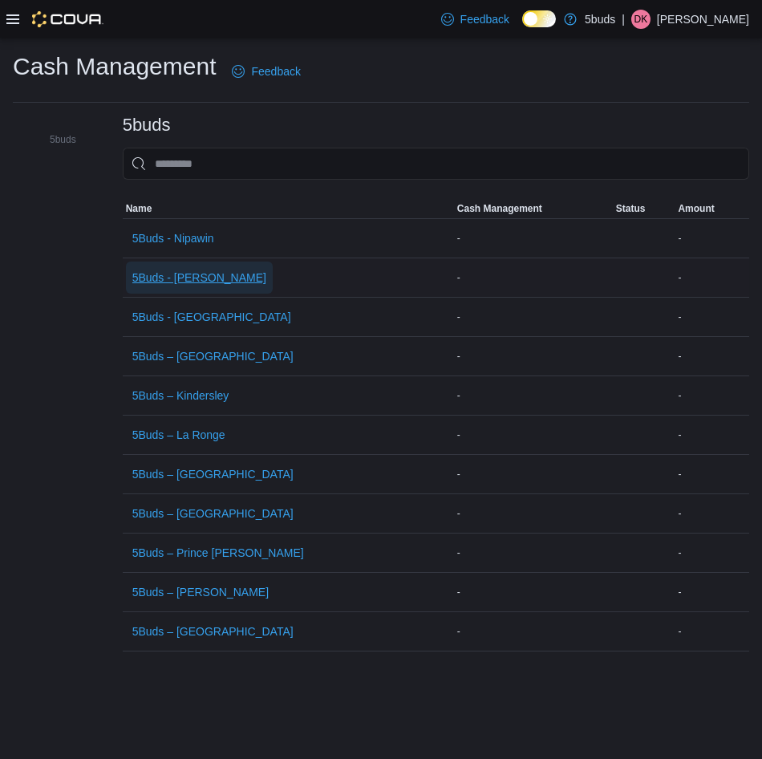
click at [194, 282] on span "5Buds - Regina" at bounding box center [199, 278] width 134 height 16
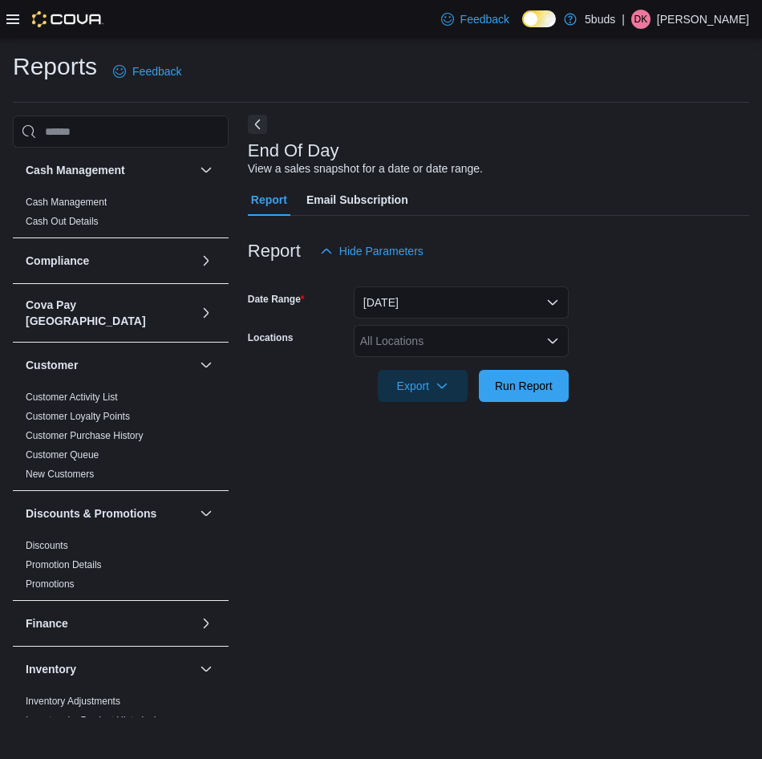
click at [256, 127] on button "Next" at bounding box center [257, 124] width 19 height 19
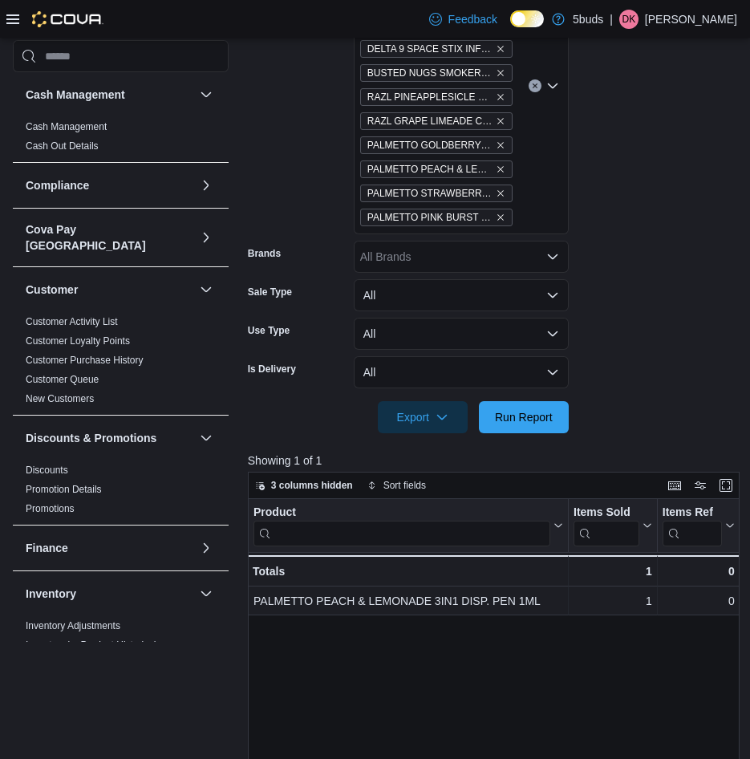
scroll to position [837, 0]
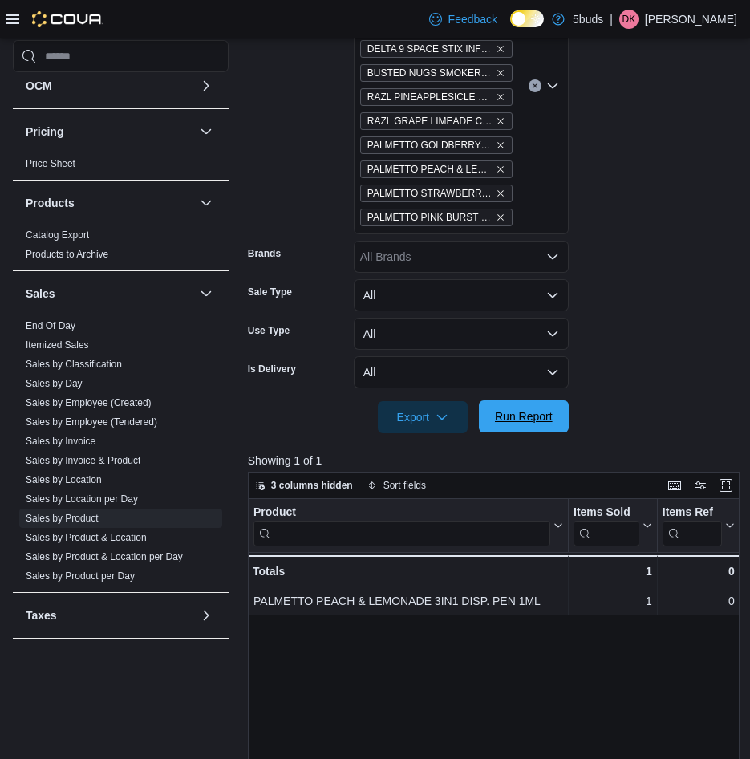
click at [538, 407] on span "Run Report" at bounding box center [524, 416] width 71 height 32
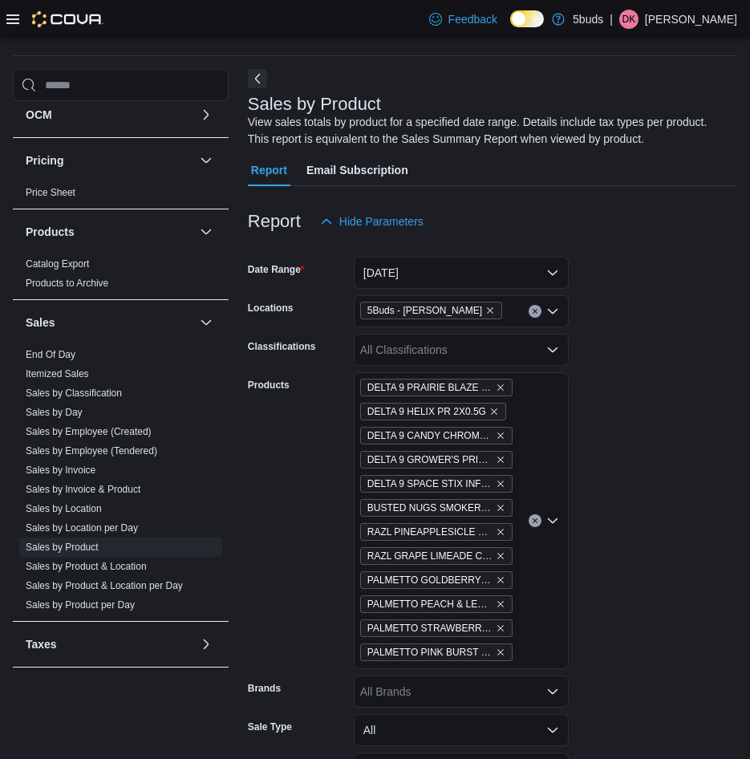
scroll to position [0, 0]
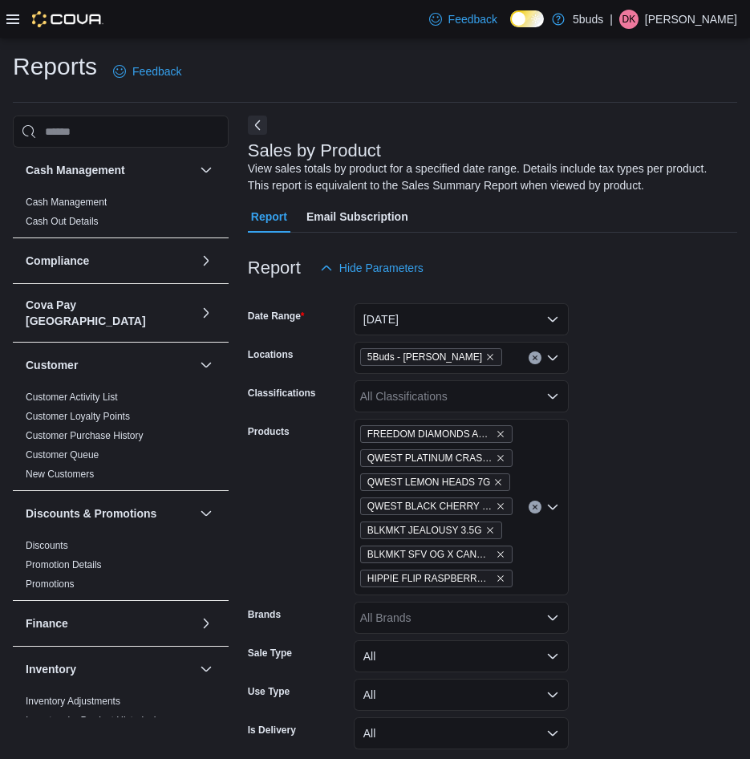
scroll to position [388, 0]
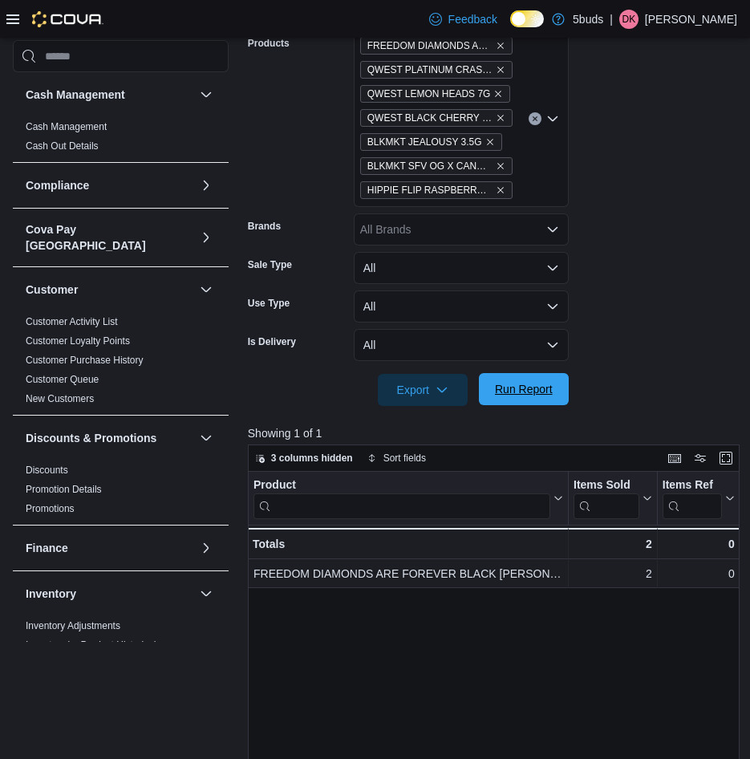
click at [563, 384] on button "Run Report" at bounding box center [524, 389] width 90 height 32
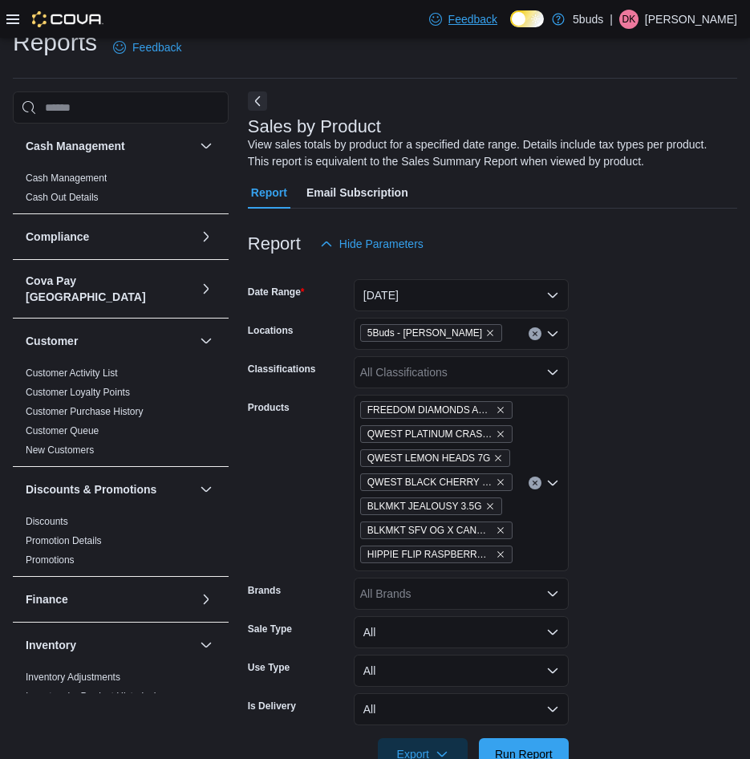
scroll to position [0, 0]
